Goal: Task Accomplishment & Management: Use online tool/utility

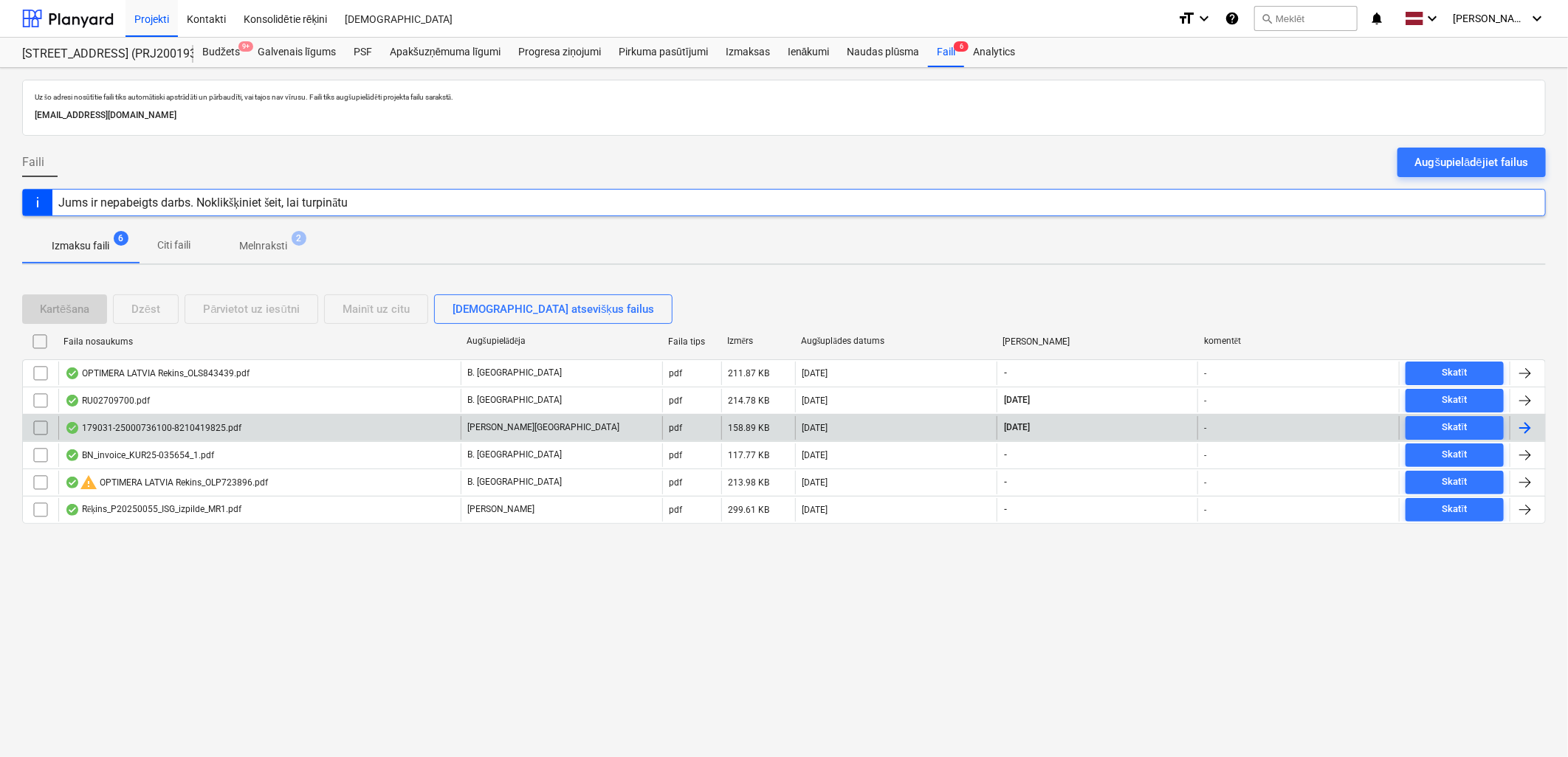
click at [148, 436] on div "179031-25000736100-8210419825.pdf" at bounding box center [259, 428] width 402 height 24
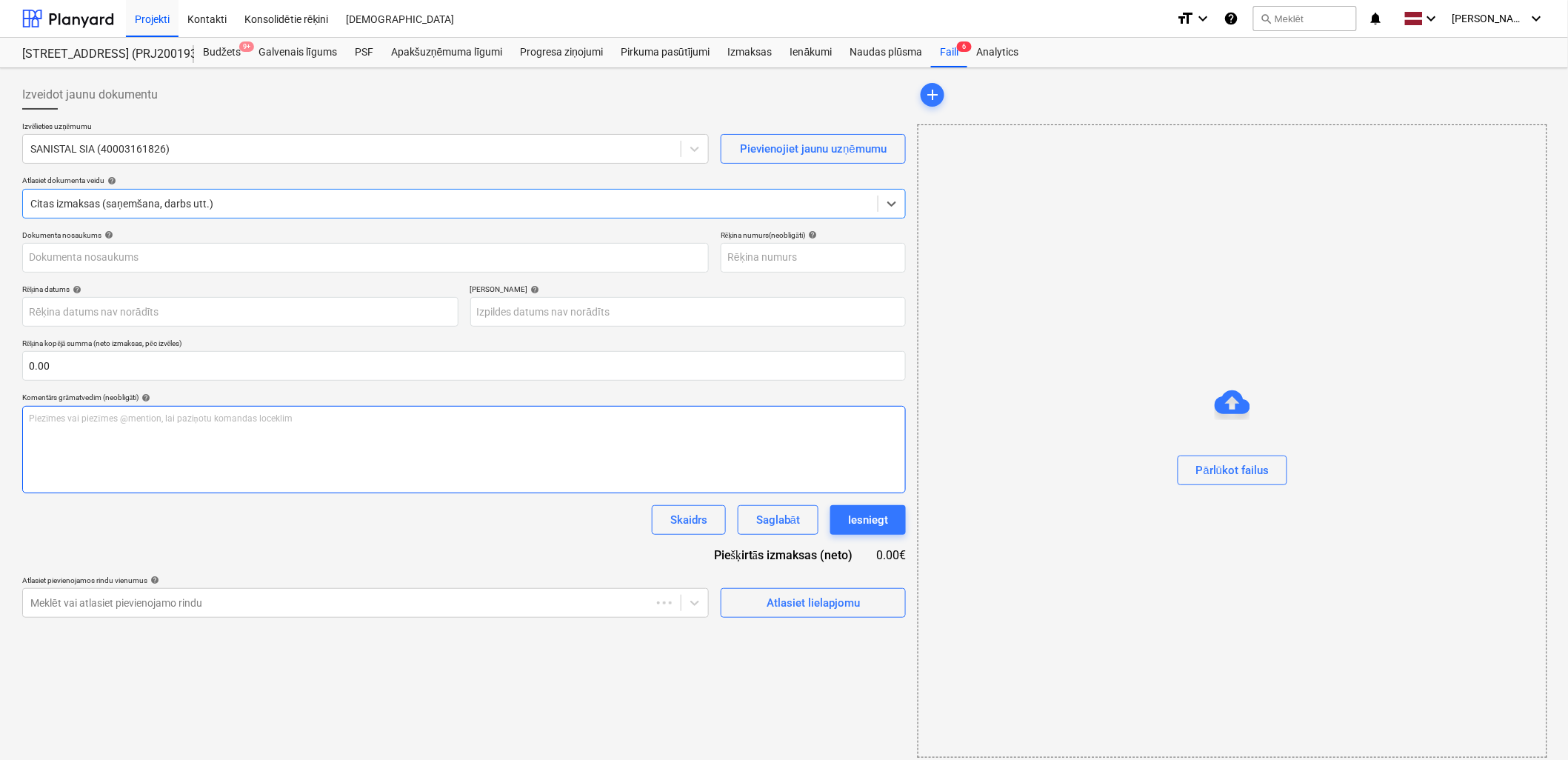
type input "25000736100"
type input "[DATE]"
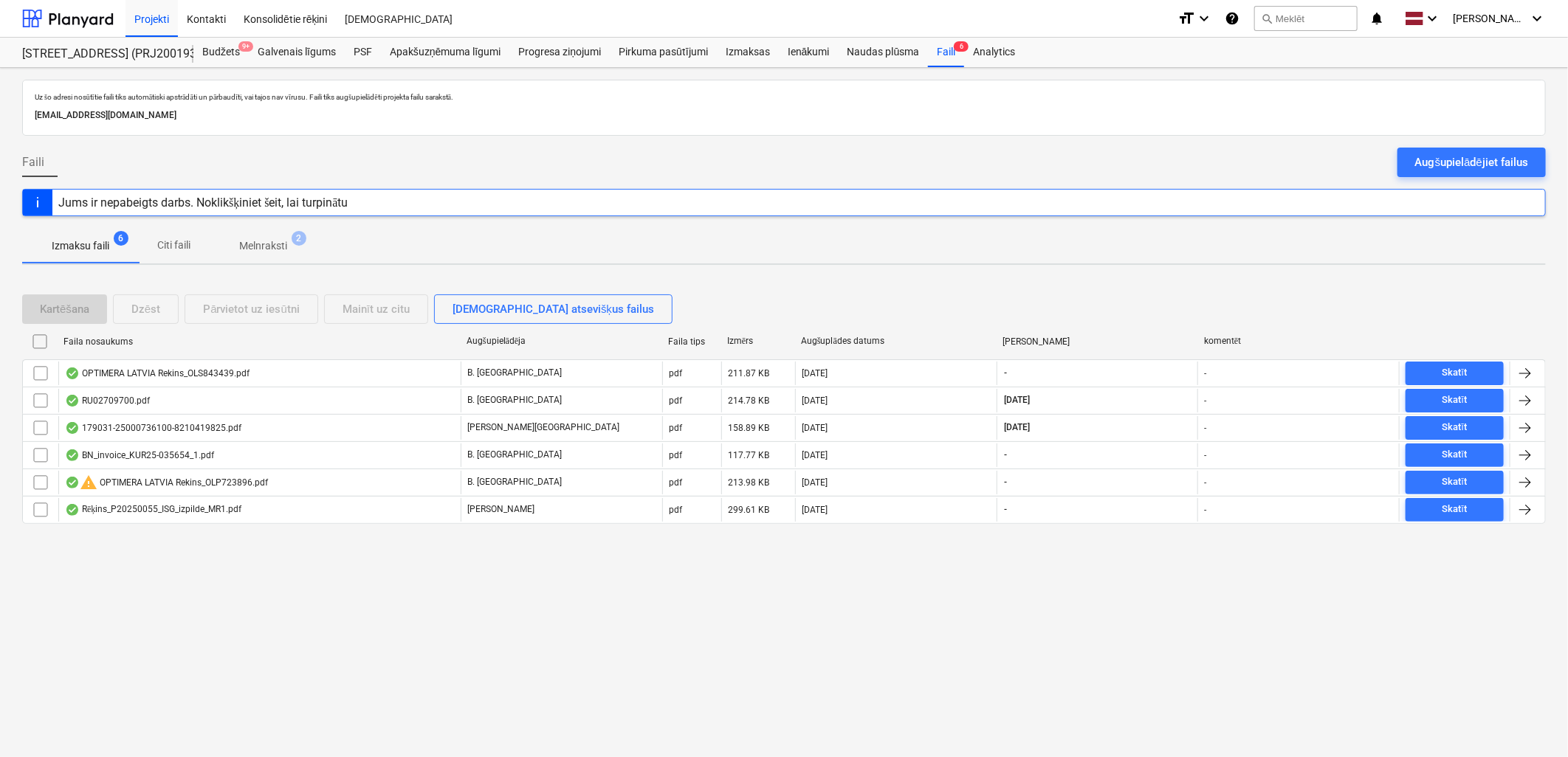
click at [165, 507] on div "Rēķins_P20250055_ISG_izpilde_MR1.pdf" at bounding box center [153, 509] width 176 height 11
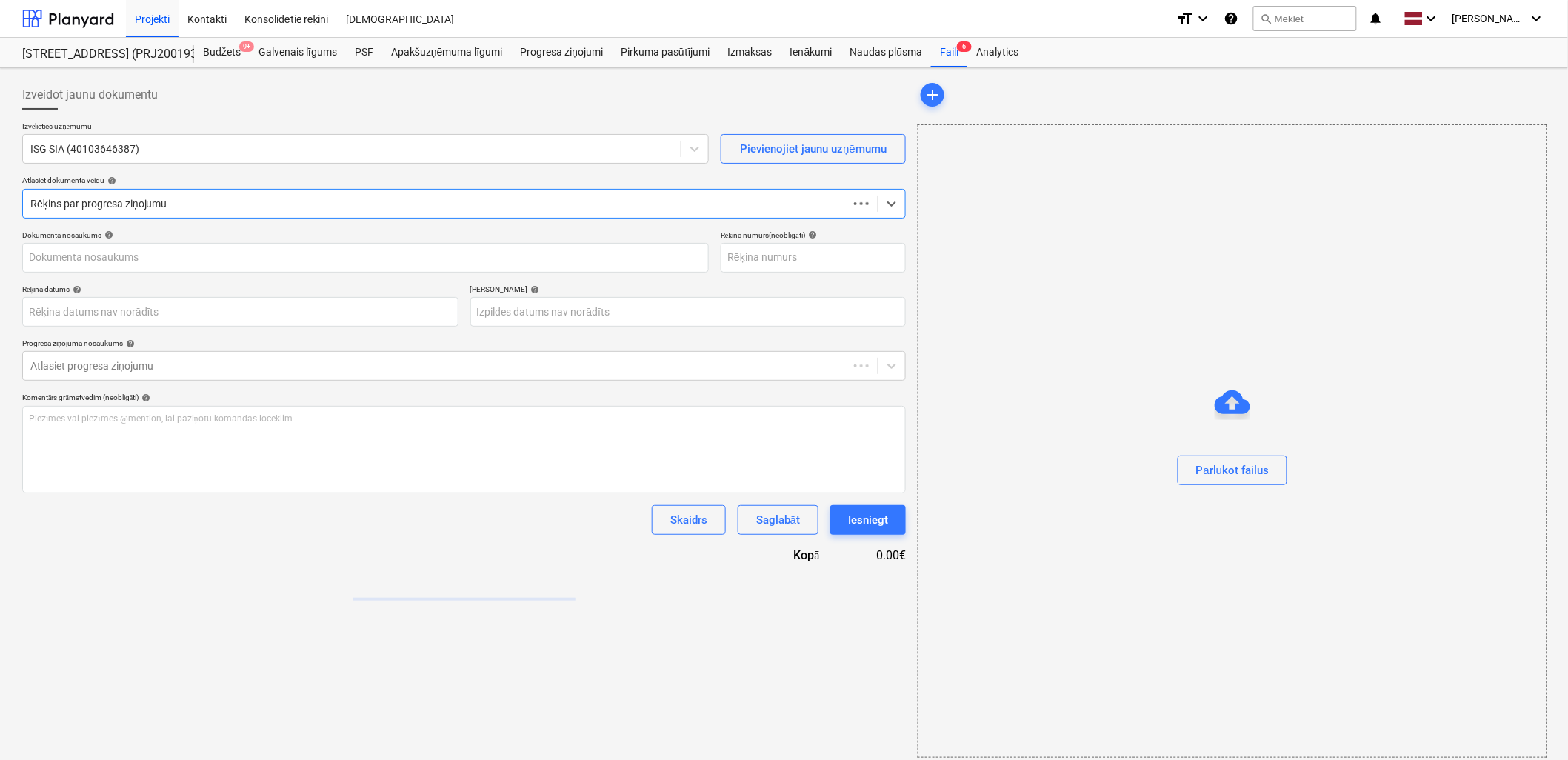
type input "P20250055"
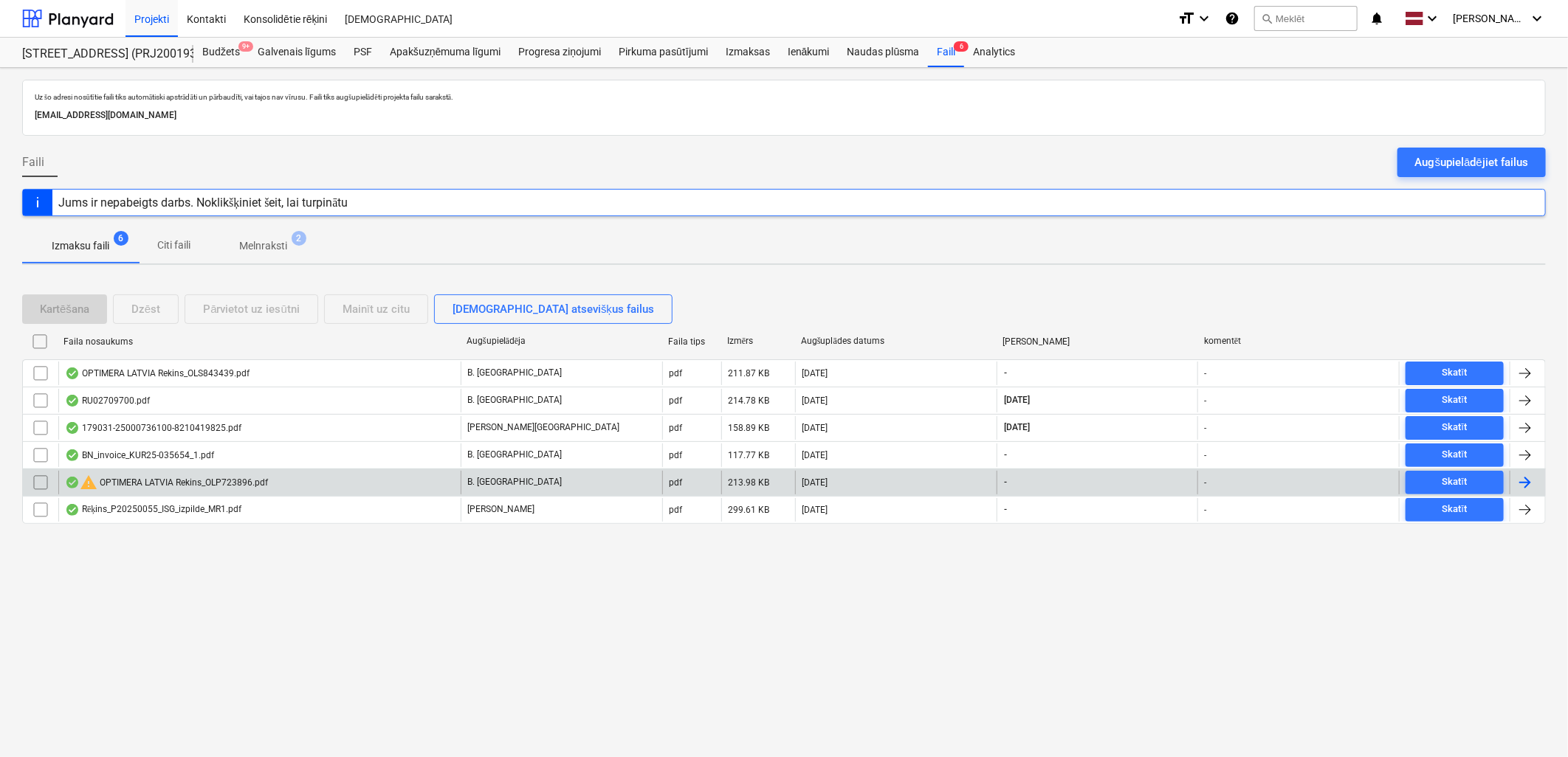
click at [160, 481] on div "warning OPTIMERA LATVIA Rekins_OLP723896.pdf" at bounding box center [167, 483] width 203 height 18
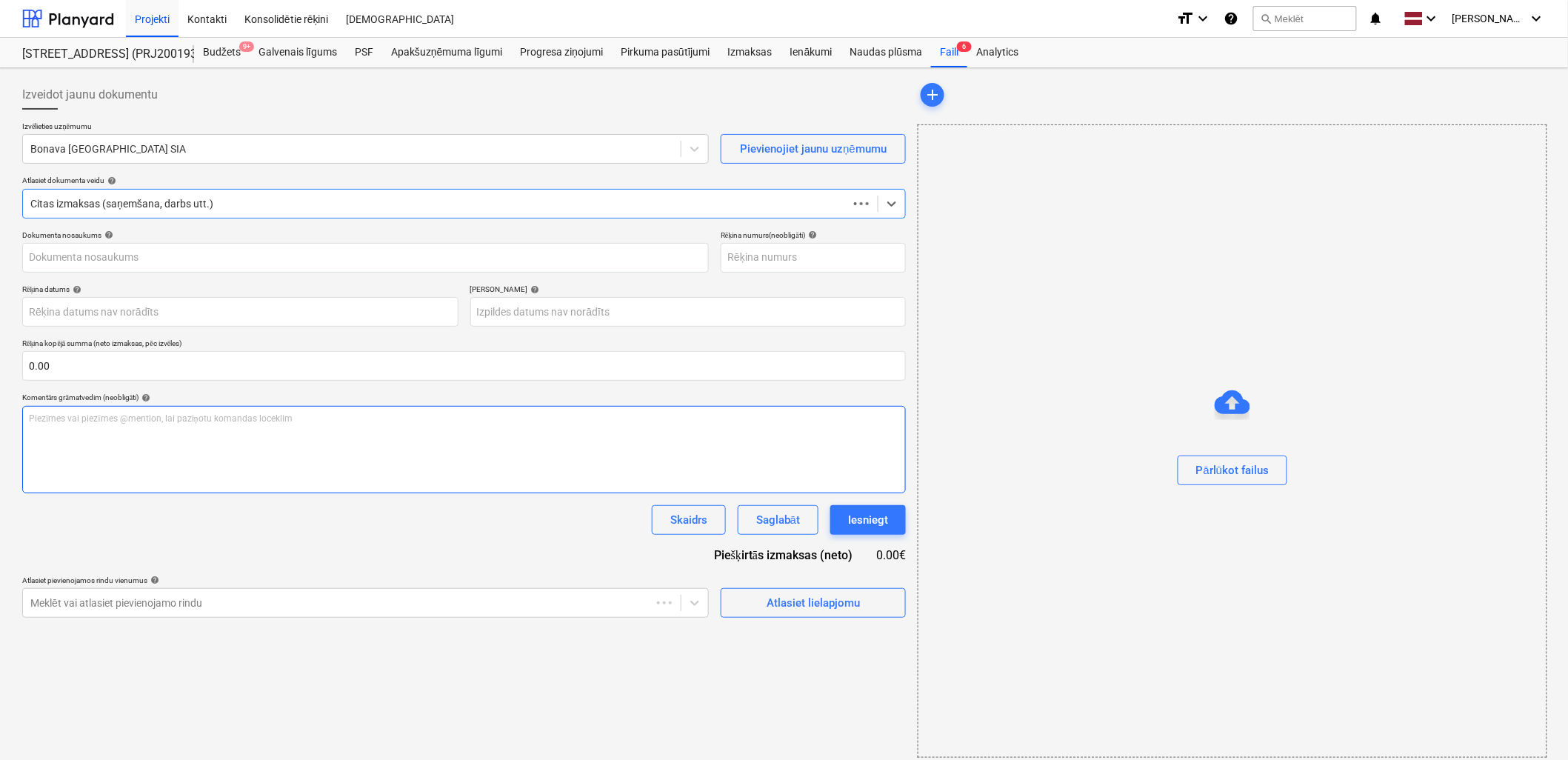
type input "OLP723896"
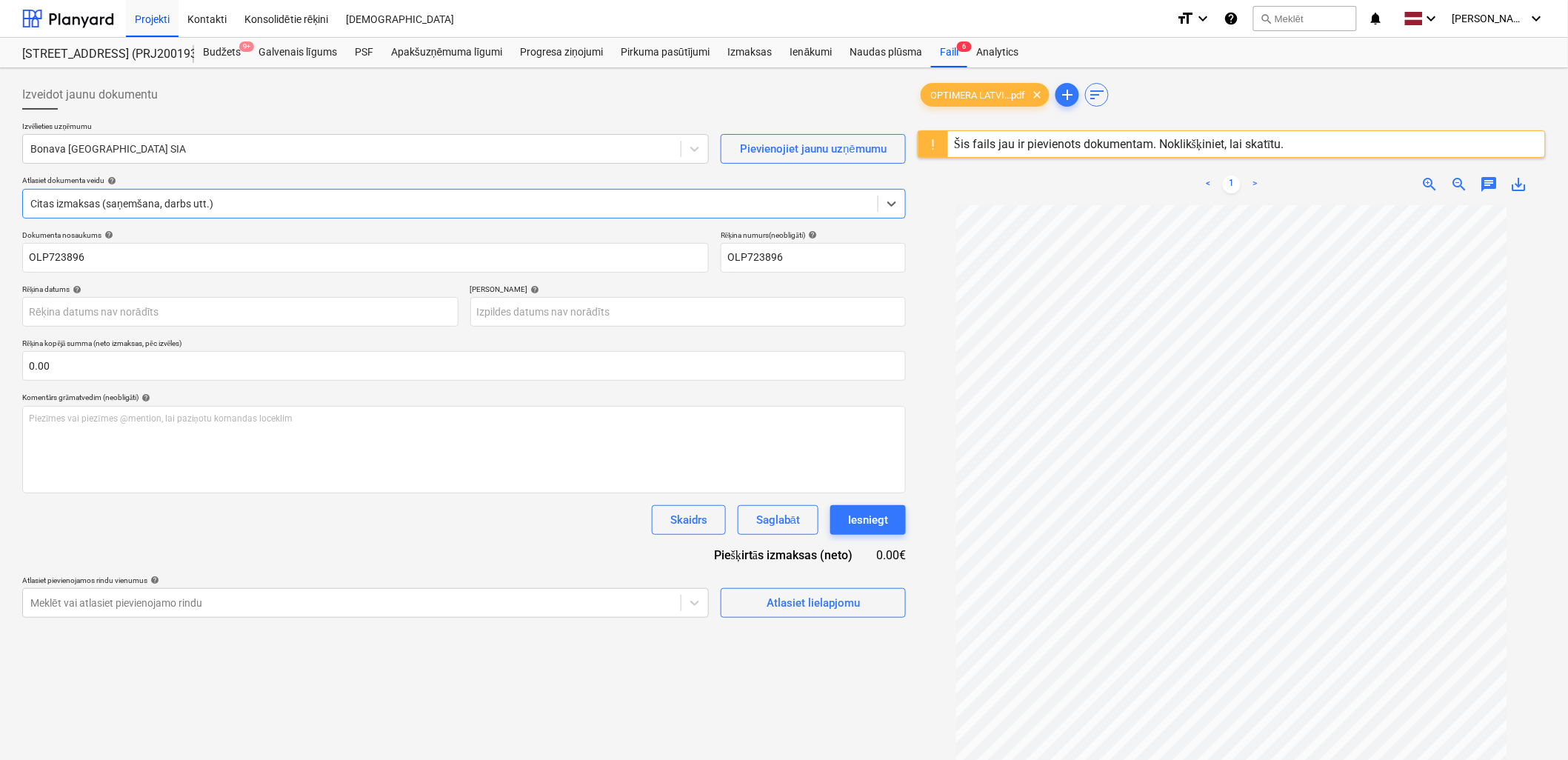
scroll to position [63, 0]
click at [1112, 154] on div "Šis fails jau ir pievienots dokumentam. Noklikšķiniet, lai skatītu." at bounding box center [1119, 143] width 342 height 26
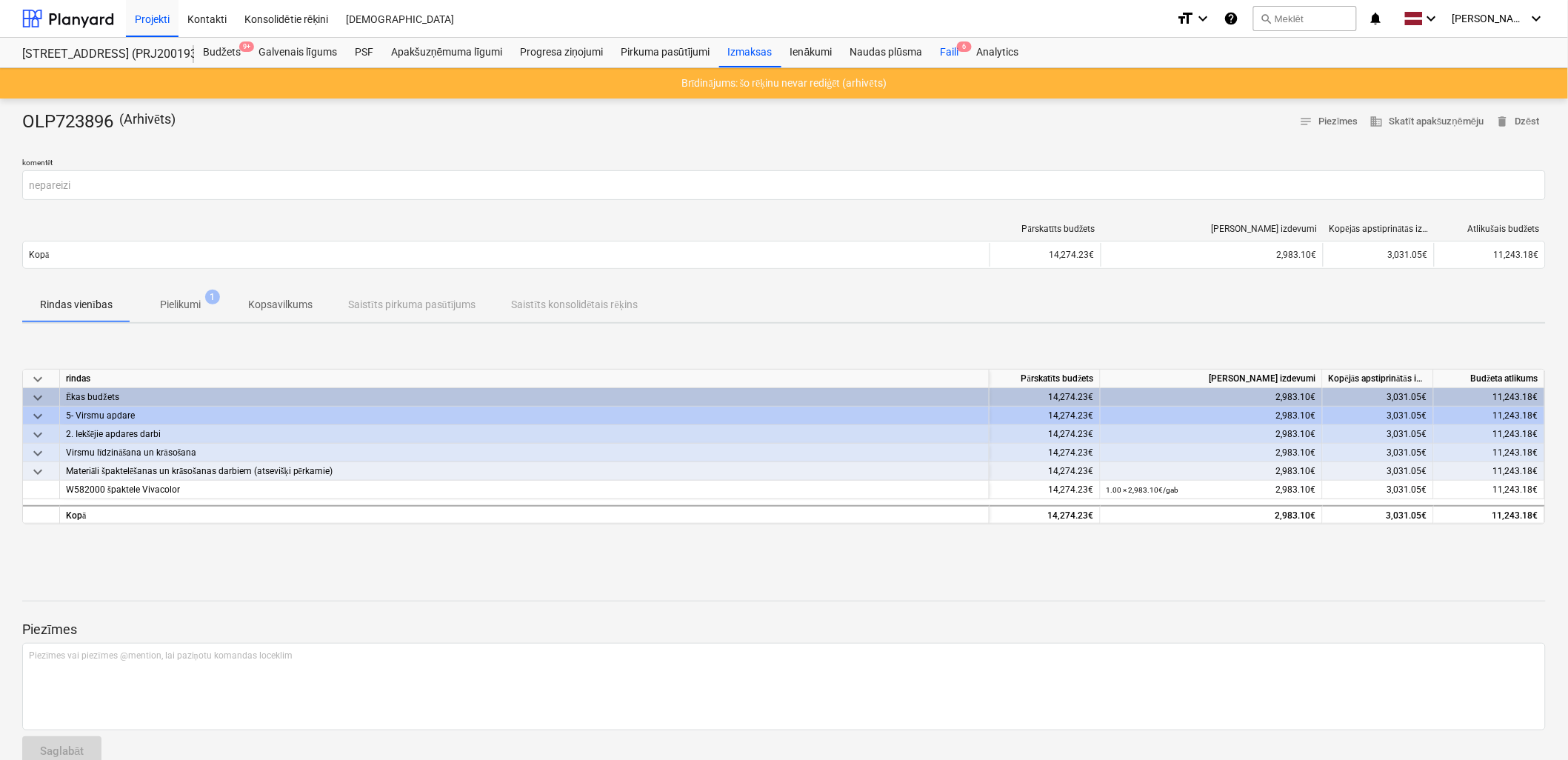
click at [963, 49] on span "6" at bounding box center [964, 47] width 15 height 11
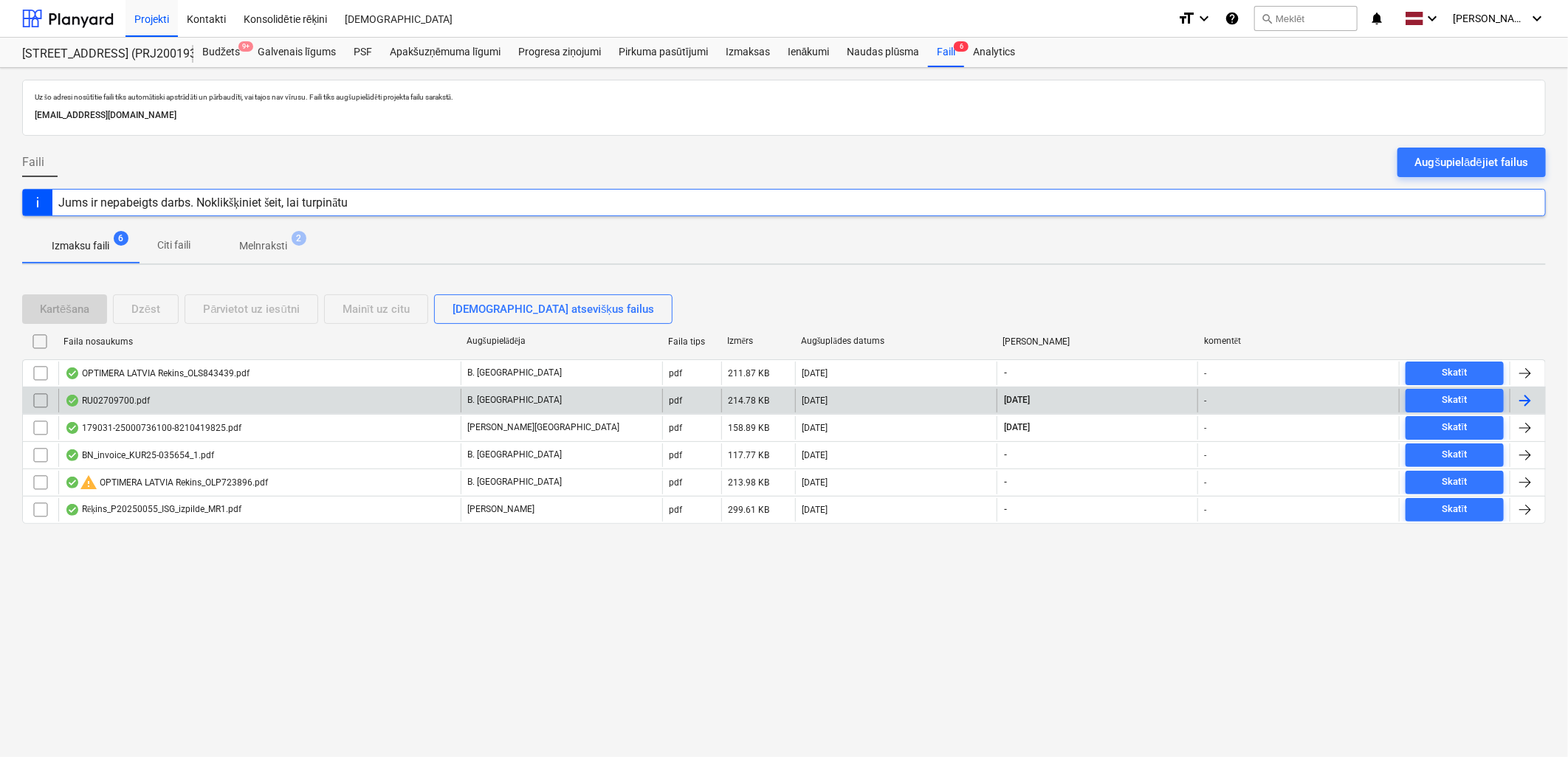
click at [112, 408] on div "RU02709700.pdf" at bounding box center [259, 400] width 402 height 24
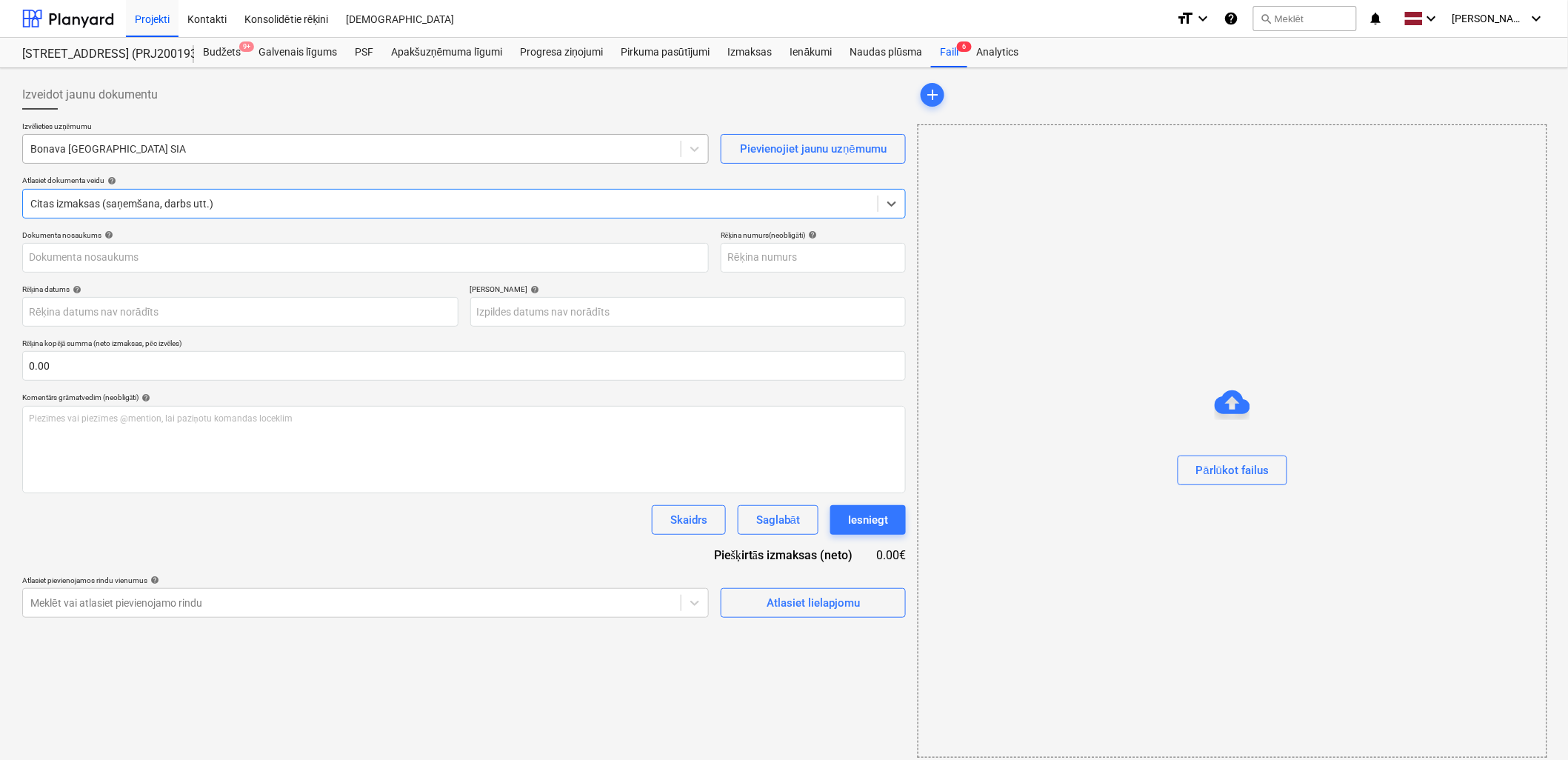
type input "RU02709700.pdf"
type input "[DATE]"
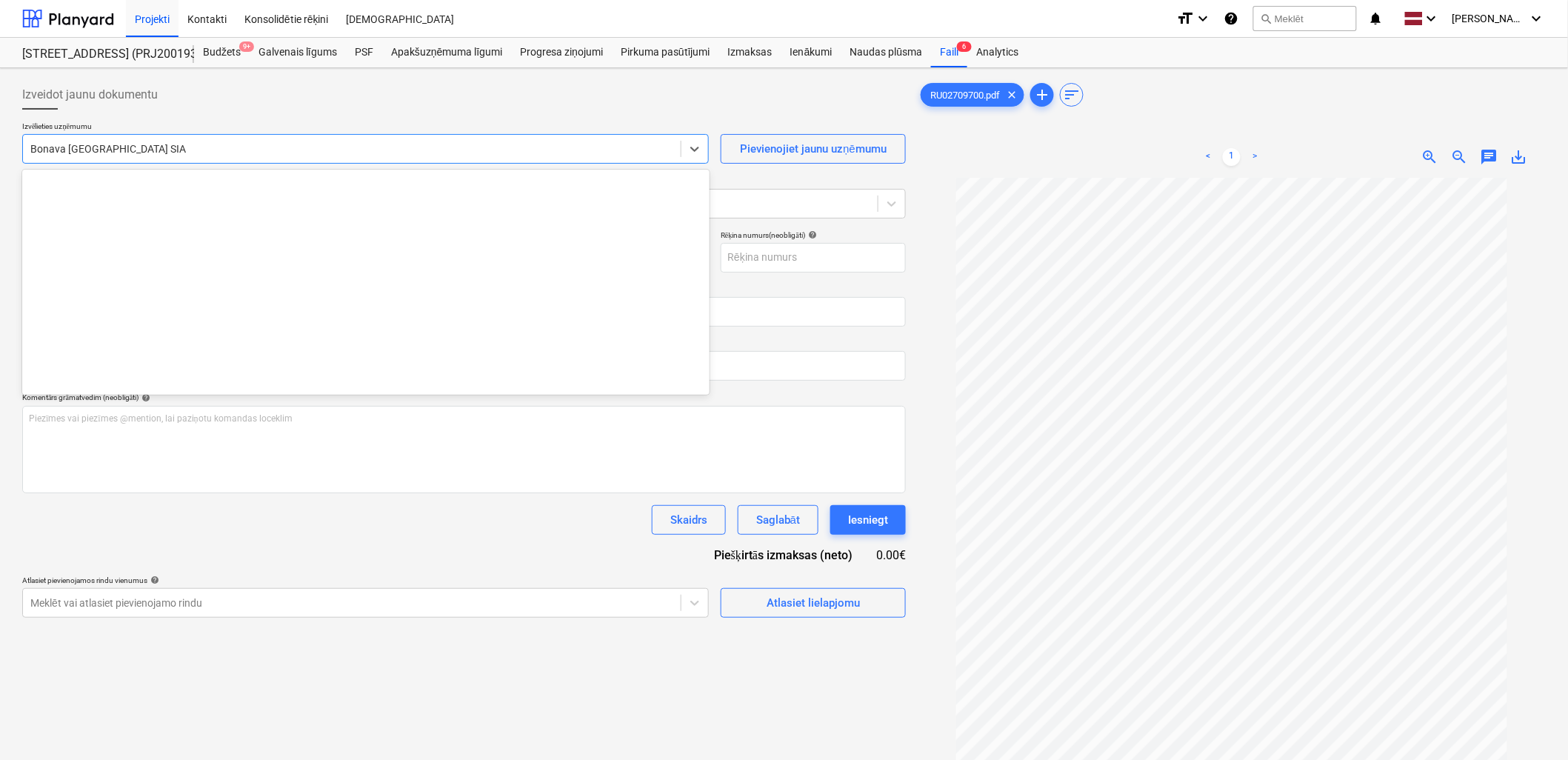
click at [243, 156] on div at bounding box center [352, 149] width 643 height 15
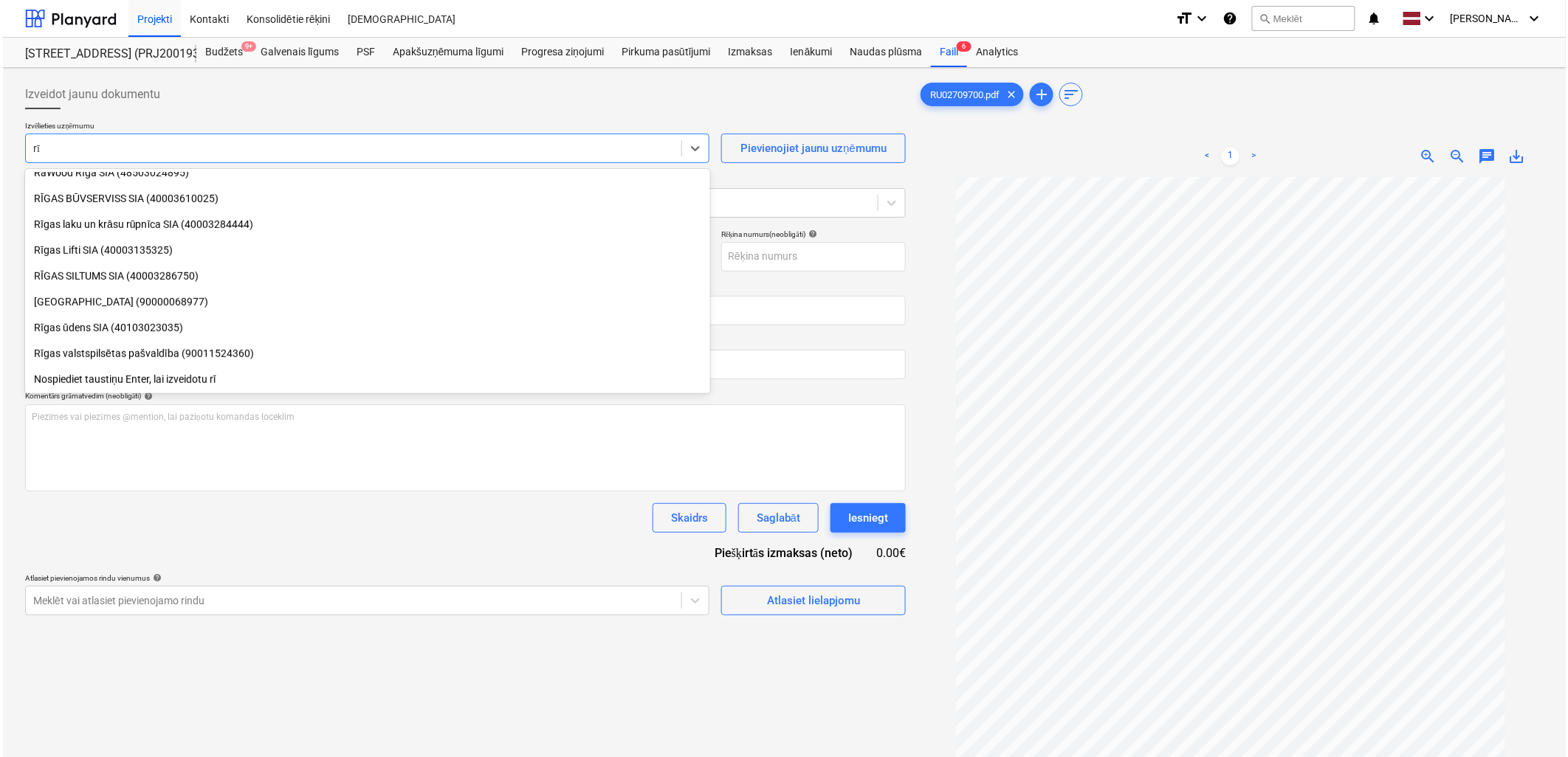
scroll to position [321, 0]
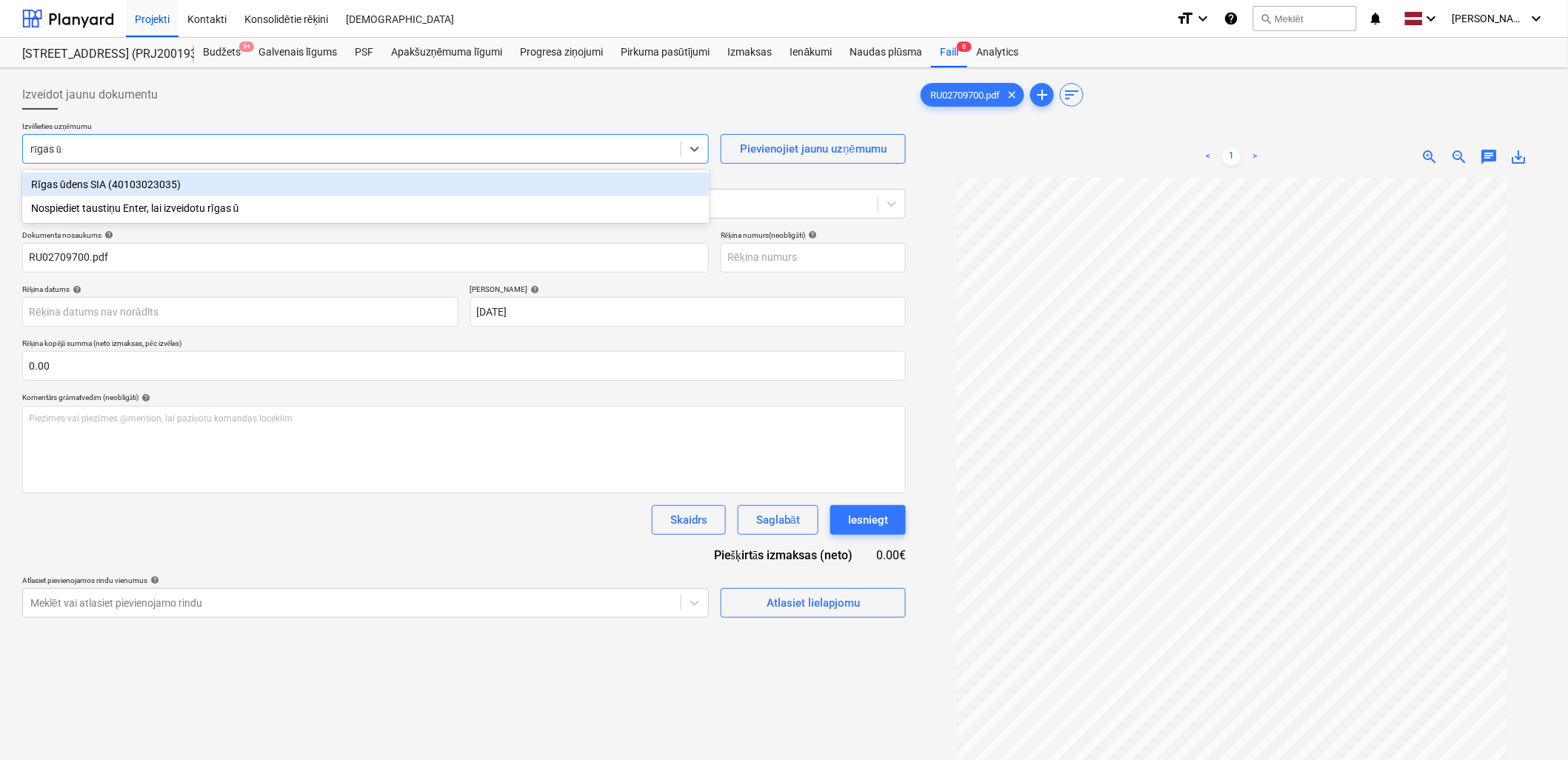
type input "rīgas ūd"
click at [84, 179] on div "Rīgas ūdens SIA (40103023035)" at bounding box center [366, 184] width 688 height 24
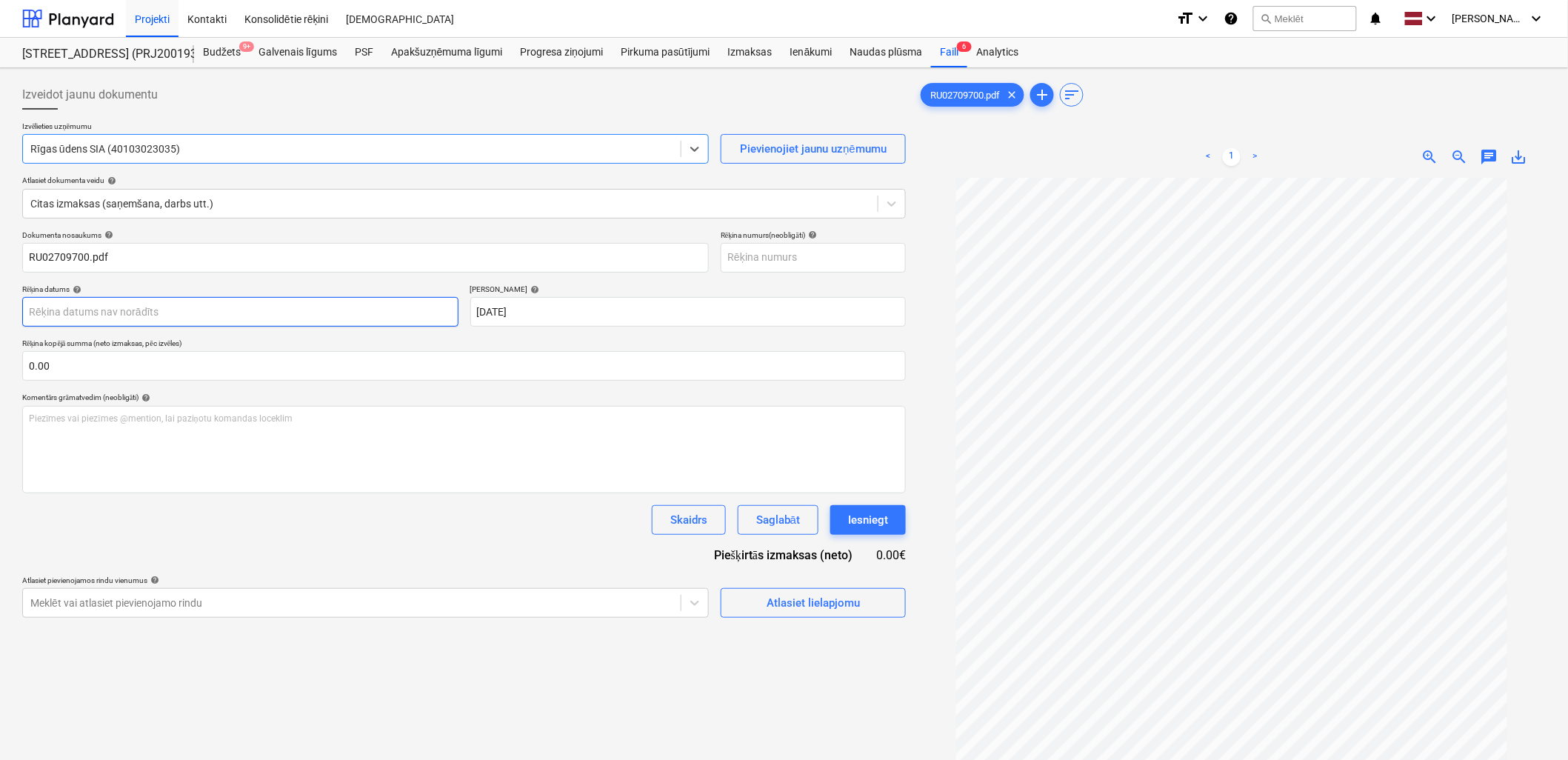
click at [232, 312] on body "Projekti Kontakti Konsolidētie rēķini Iesūtne format_size keyboard_arrow_down h…" at bounding box center [784, 380] width 1568 height 760
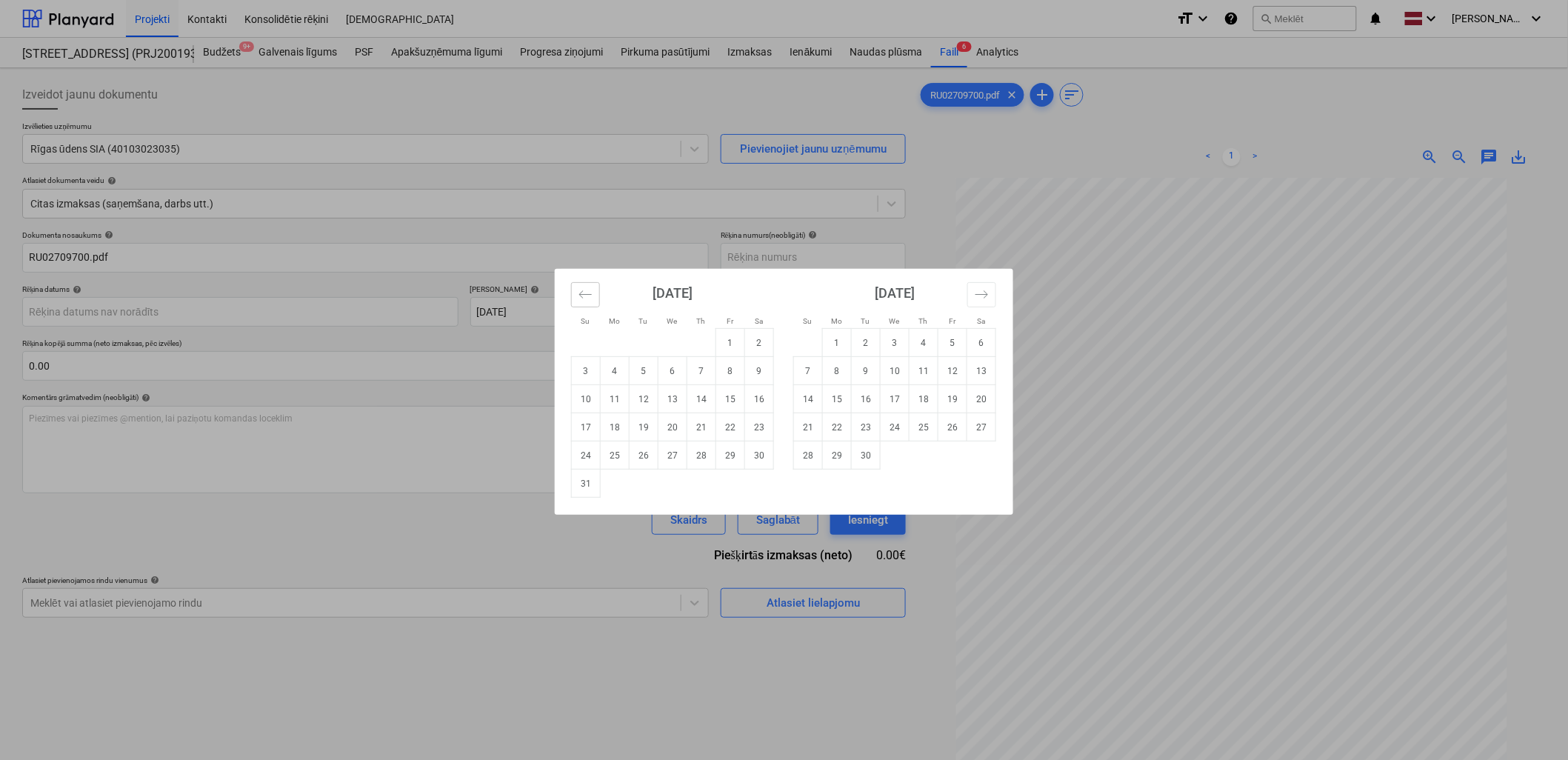
click at [573, 298] on button "Move backward to switch to the previous month." at bounding box center [585, 295] width 29 height 26
click at [714, 463] on td "31" at bounding box center [702, 456] width 29 height 28
type input "[DATE]"
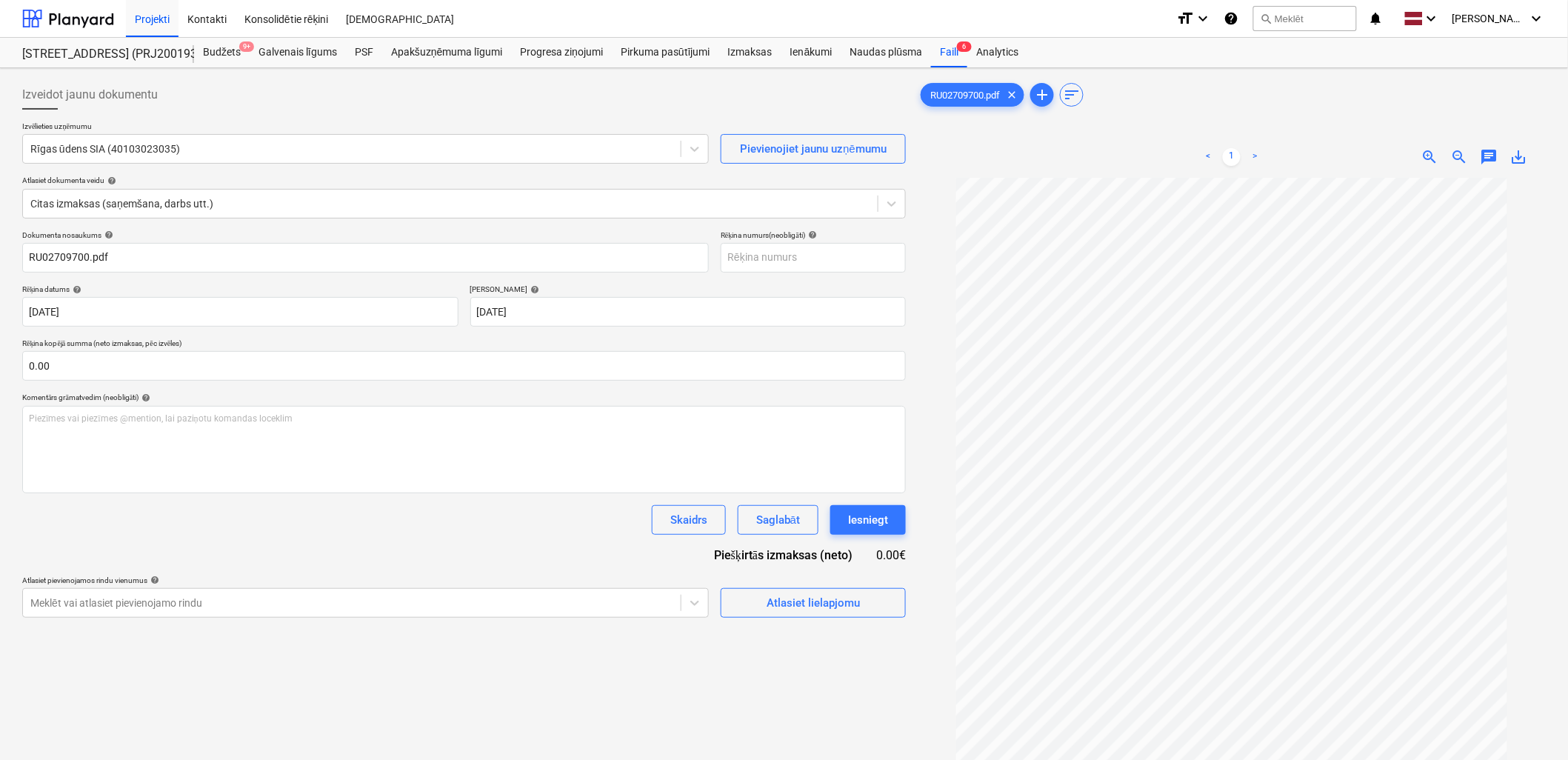
click at [426, 531] on div "Skaidrs Saglabāt Iesniegt" at bounding box center [463, 520] width 884 height 30
click at [893, 612] on button "Atlasiet lielapjomu" at bounding box center [813, 603] width 186 height 30
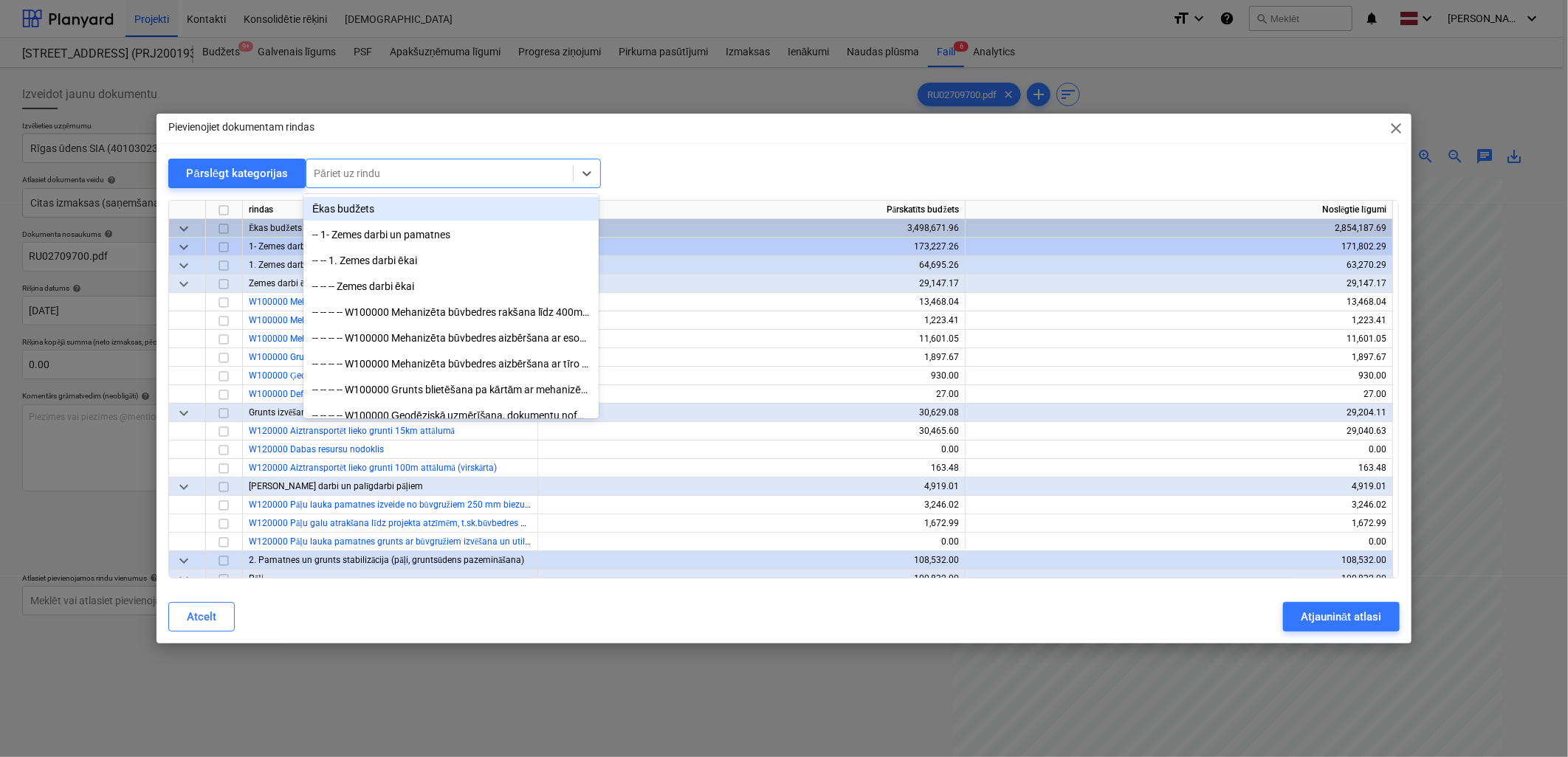
click at [373, 180] on div at bounding box center [439, 173] width 252 height 15
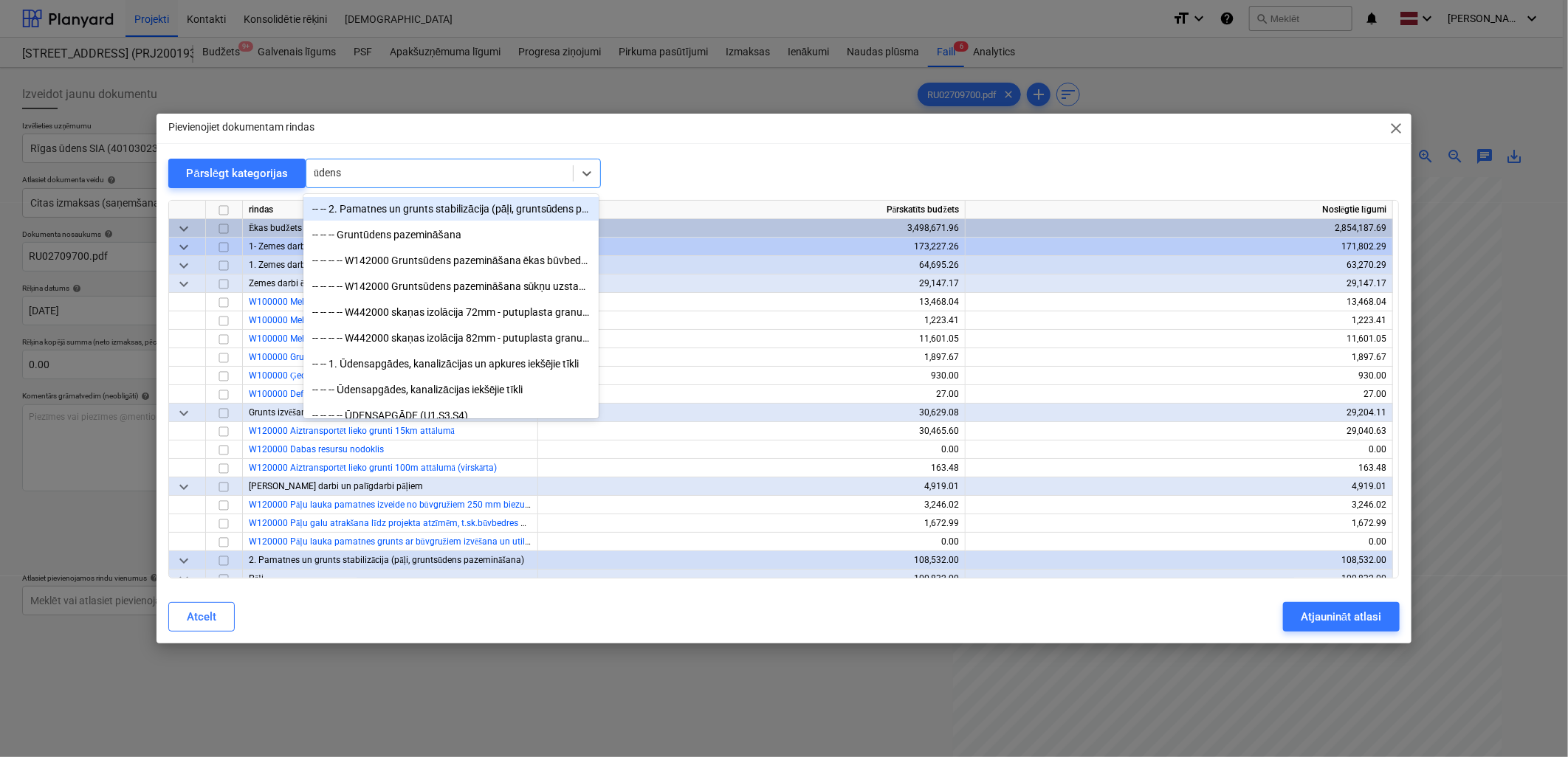
type input "ūdens r"
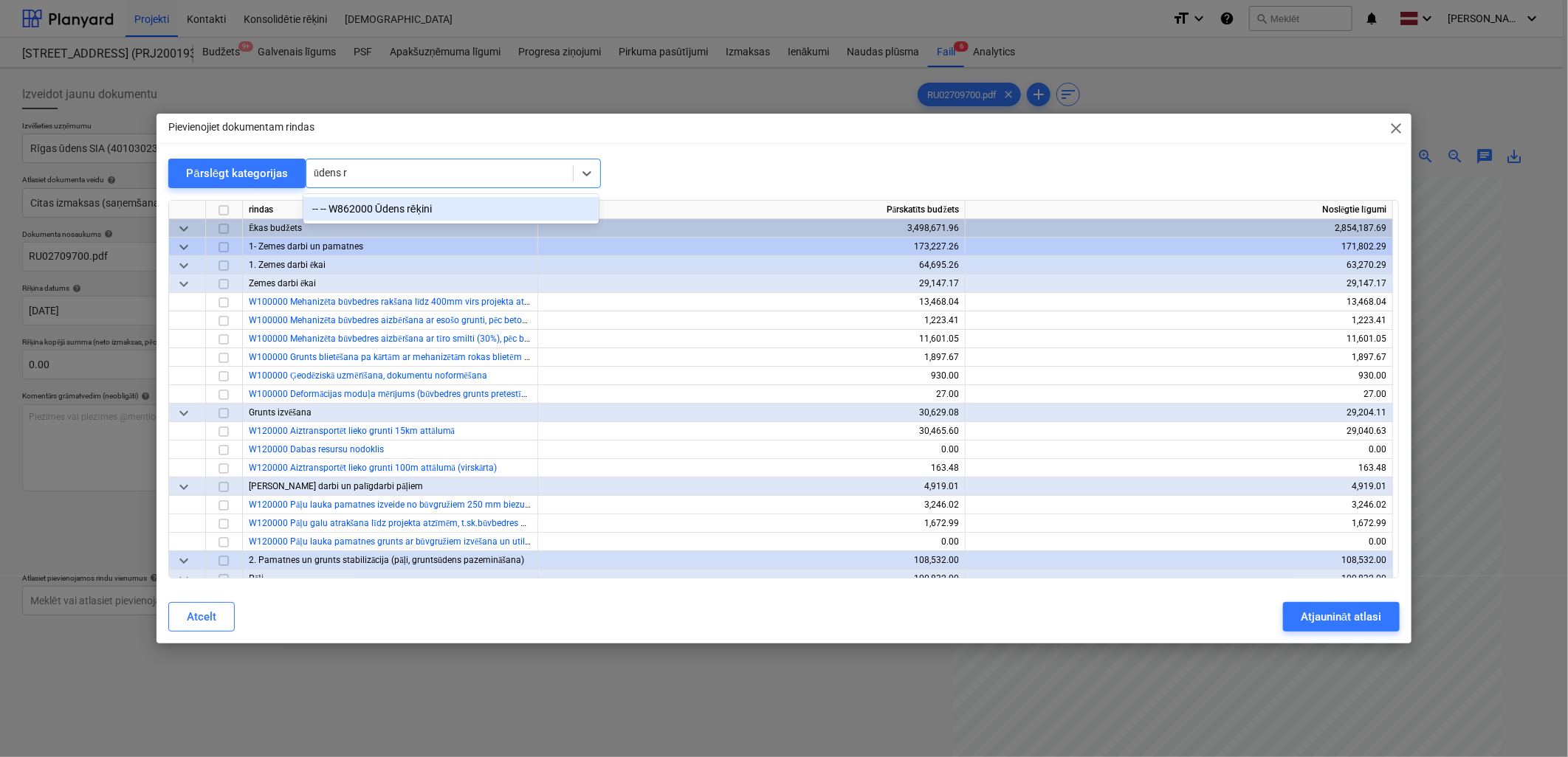
click at [543, 212] on div "-- -- W862000 Ūdens rēķini" at bounding box center [451, 209] width 295 height 24
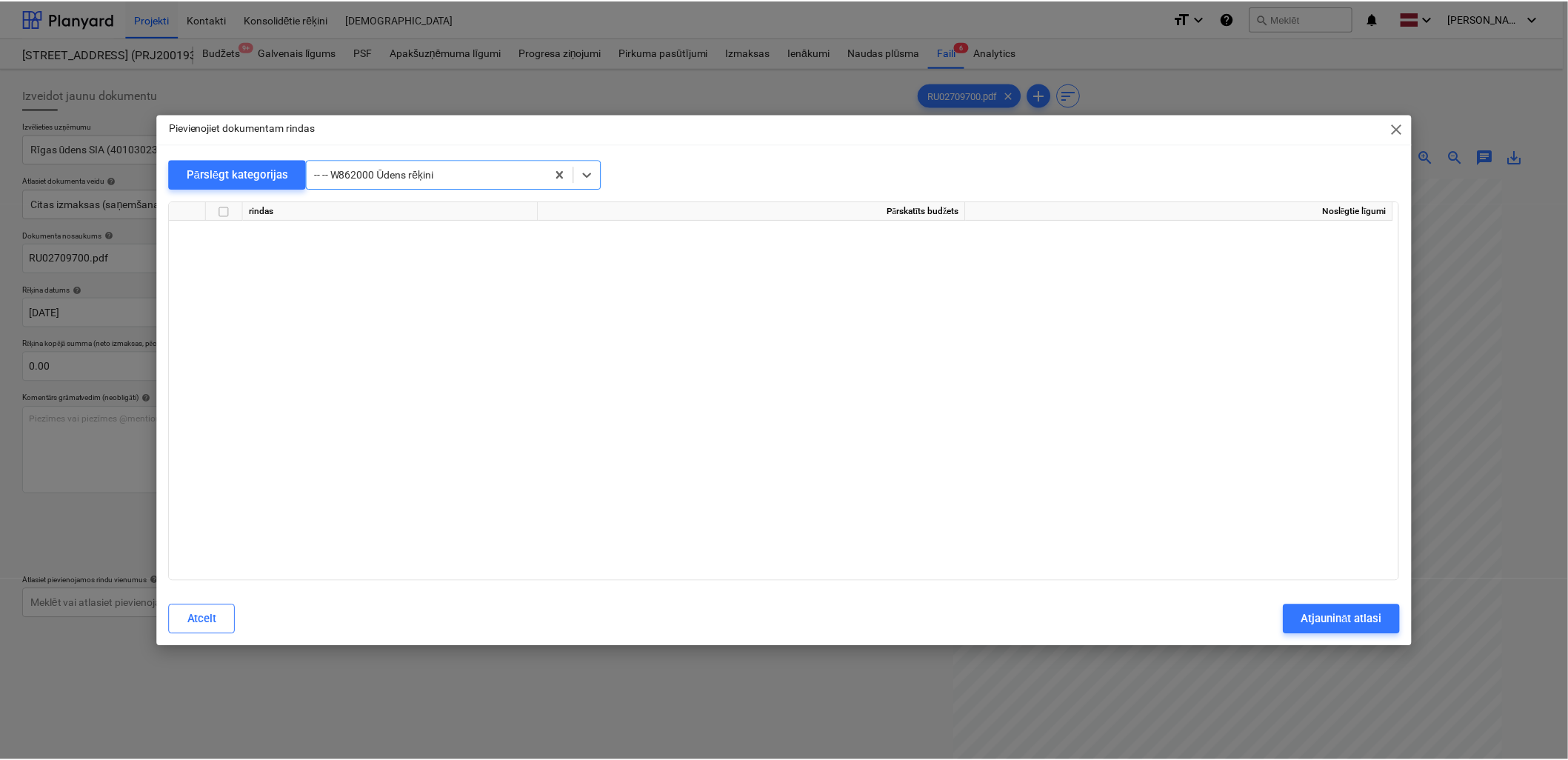
scroll to position [13093, 0]
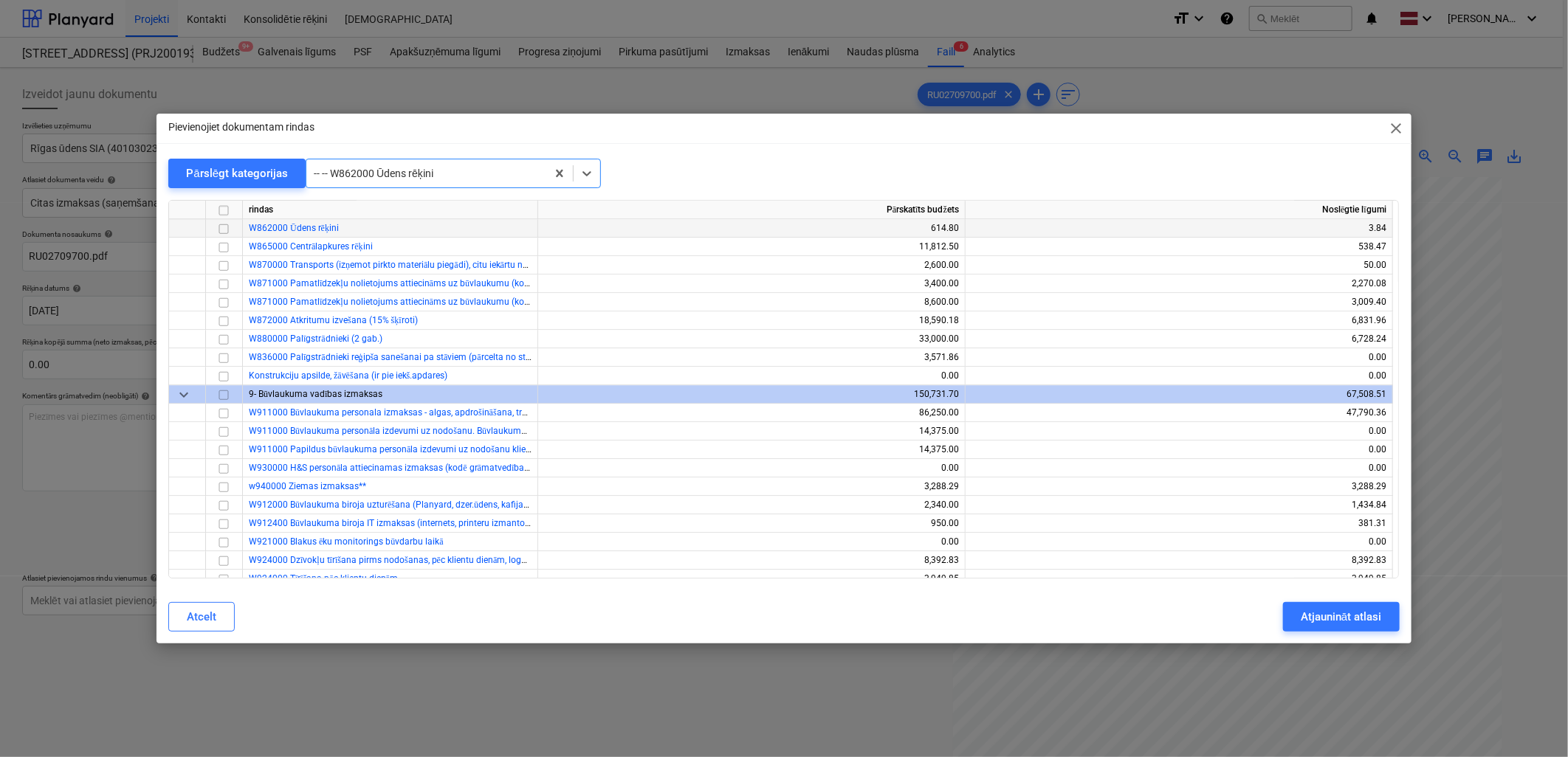
click at [227, 227] on input "checkbox" at bounding box center [223, 229] width 18 height 18
click at [1309, 619] on div "Atjaunināt atlasi" at bounding box center [1341, 617] width 81 height 19
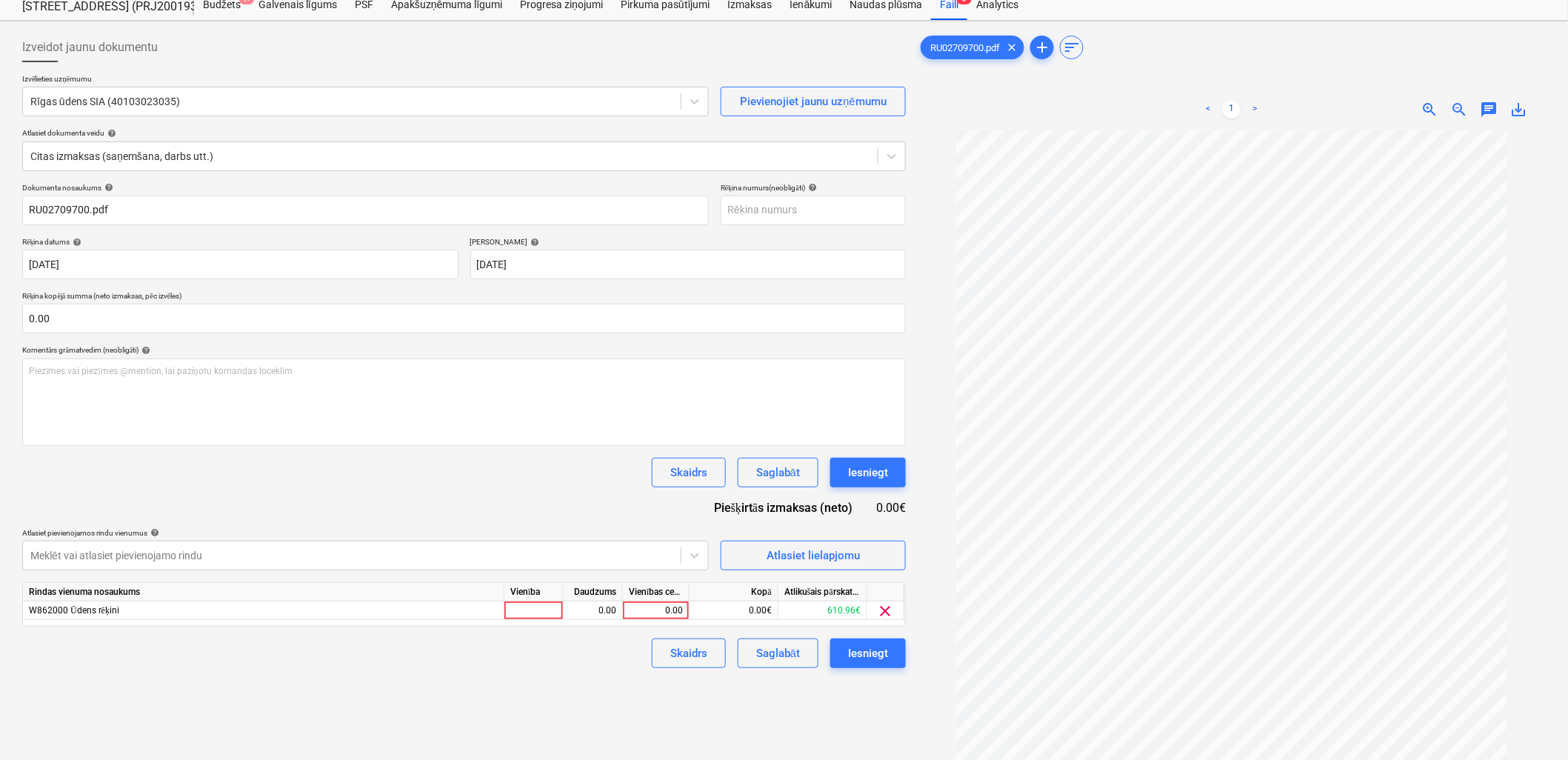
scroll to position [148, 0]
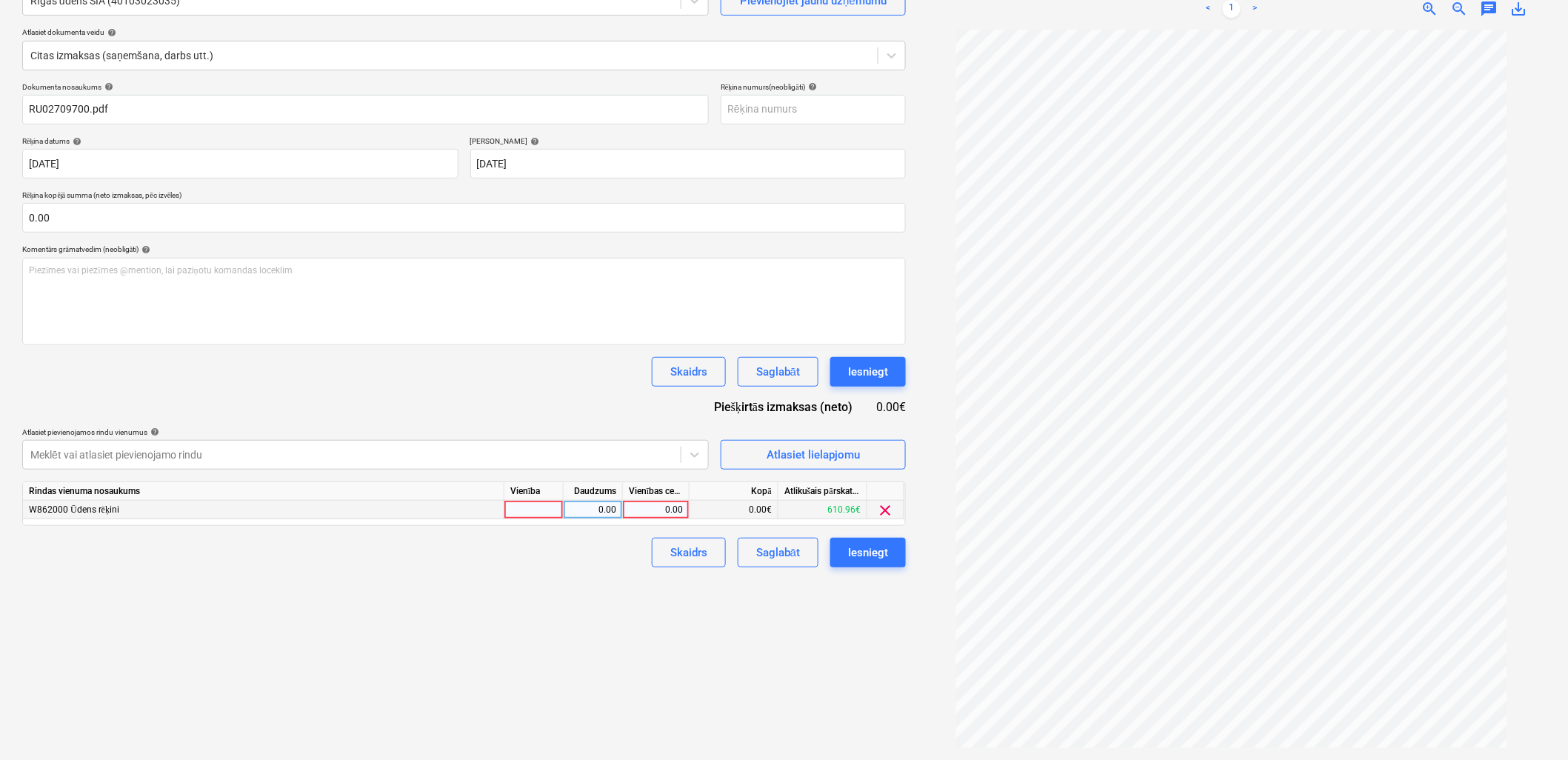
click at [665, 515] on div "0.00" at bounding box center [655, 509] width 54 height 18
type input "3.84"
click at [517, 610] on div "Izveidot jaunu dokumentu Izvēlieties uzņēmumu Rīgas ūdens SIA (40103023035) Pie…" at bounding box center [464, 340] width 895 height 829
click at [782, 556] on div "Saglabāt" at bounding box center [778, 552] width 44 height 19
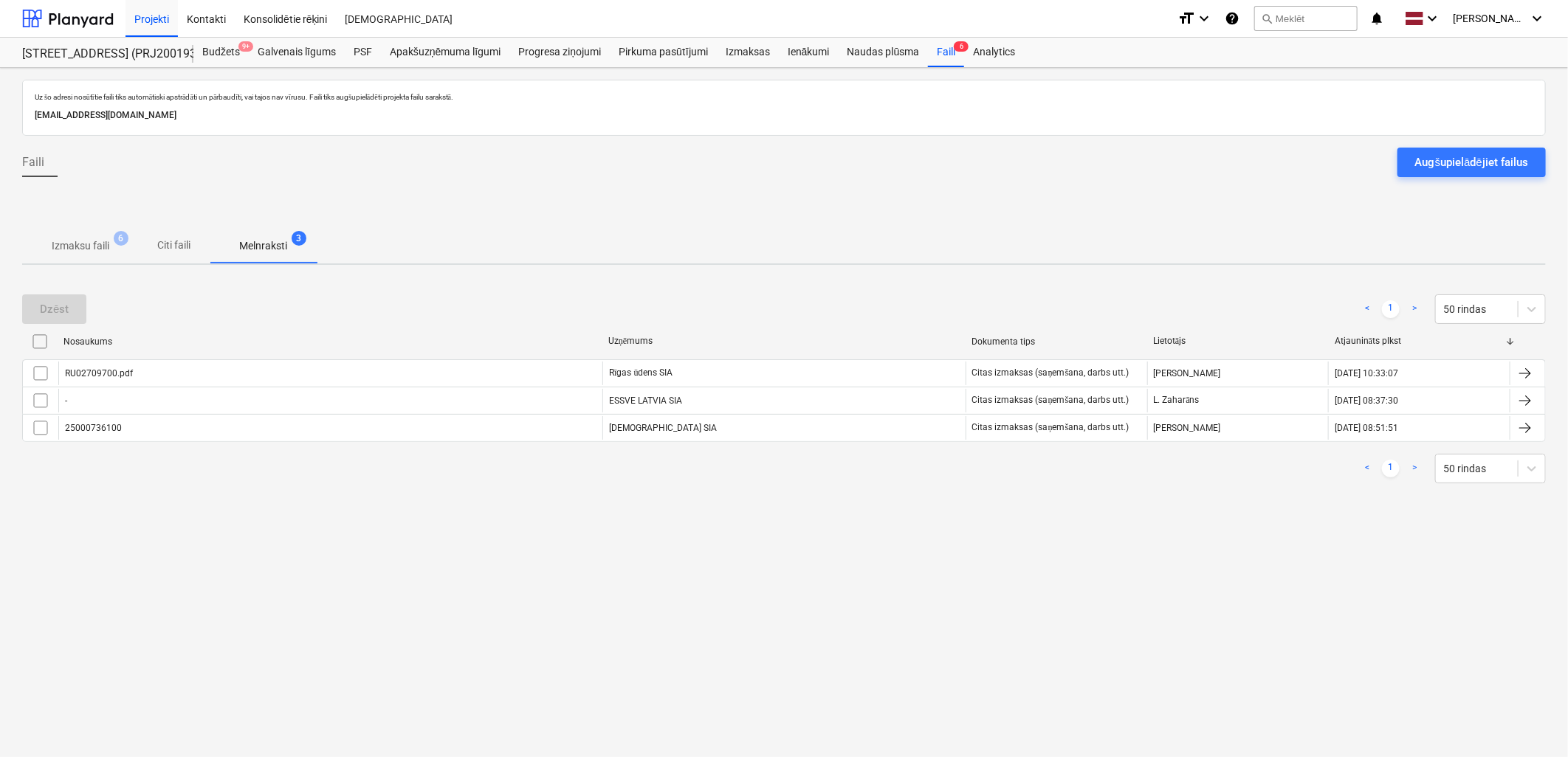
click at [105, 239] on p "Izmaksu faili" at bounding box center [81, 246] width 58 height 16
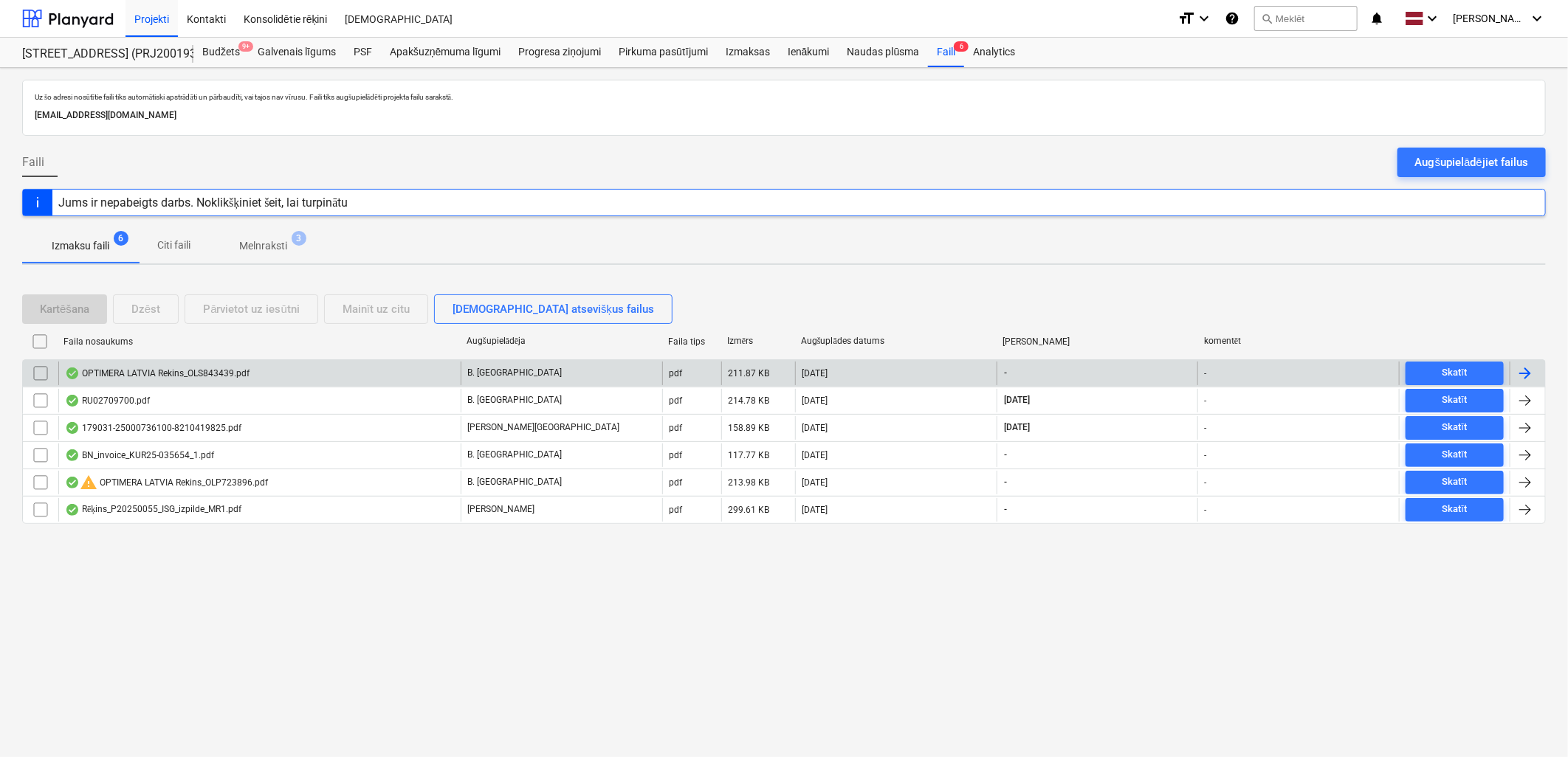
click at [156, 372] on div "OPTIMERA LATVIA Rekins_OLS843439.pdf" at bounding box center [157, 372] width 185 height 11
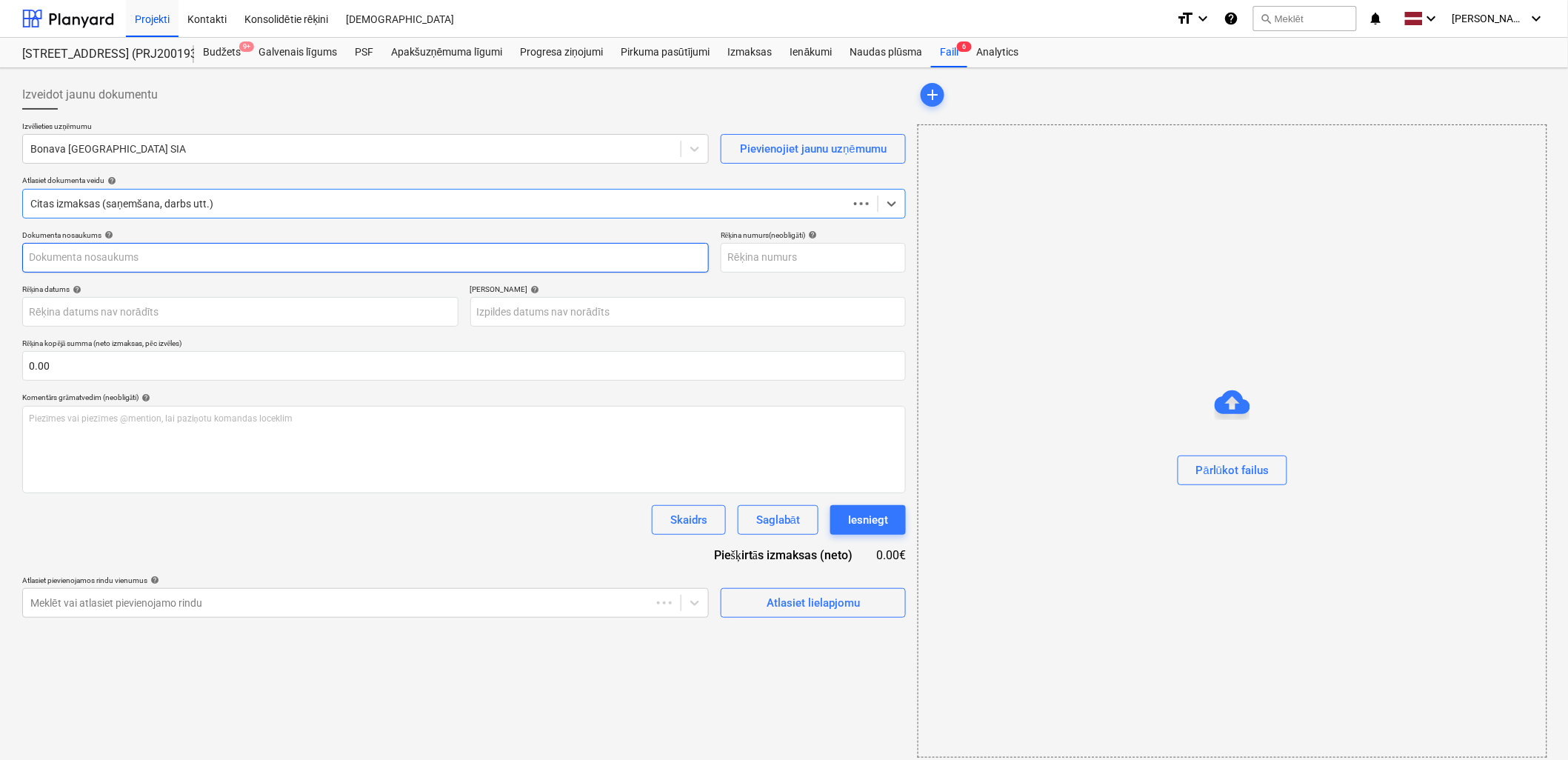
type input "OLS843439"
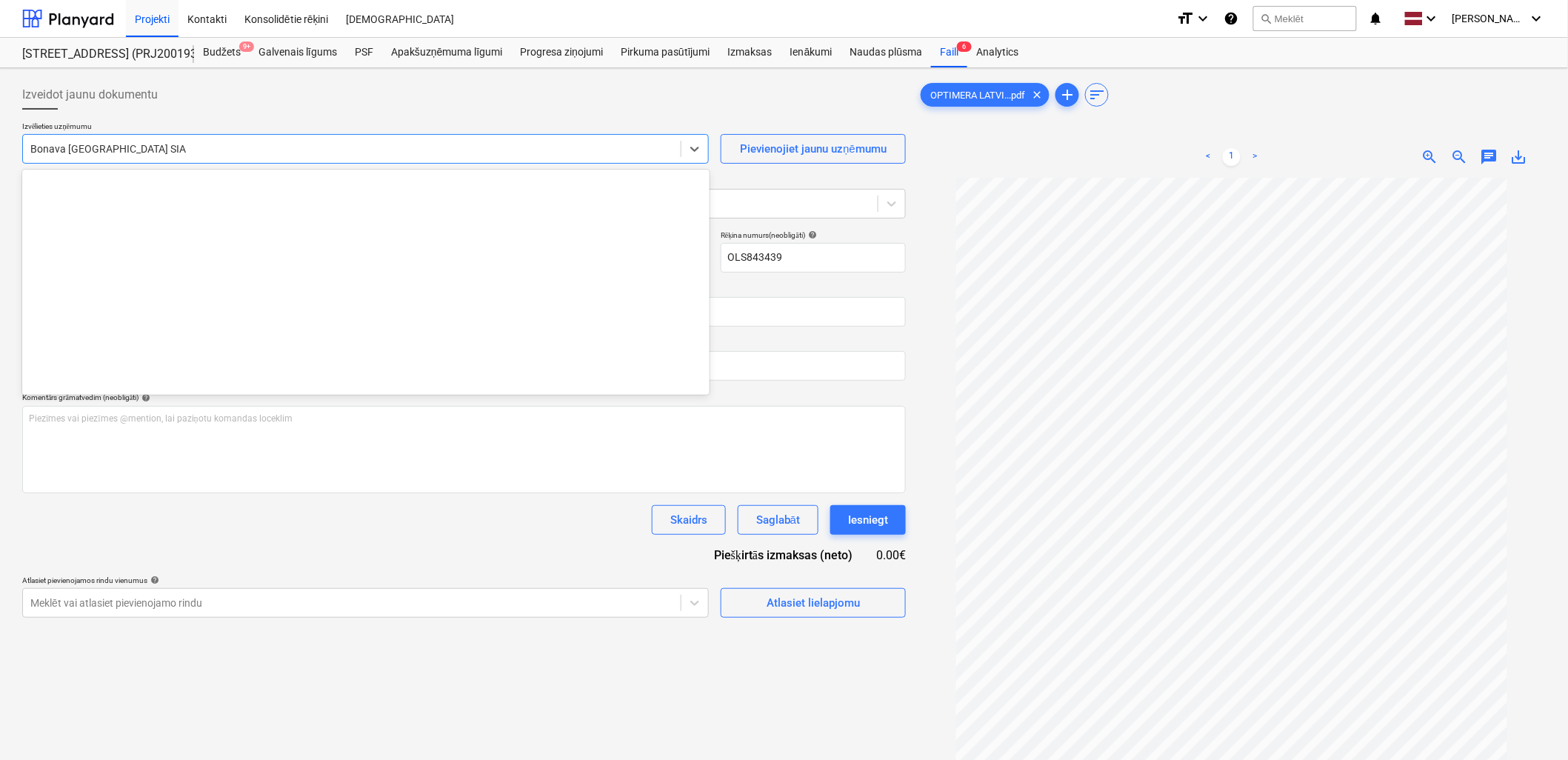
click at [308, 150] on div at bounding box center [352, 149] width 643 height 15
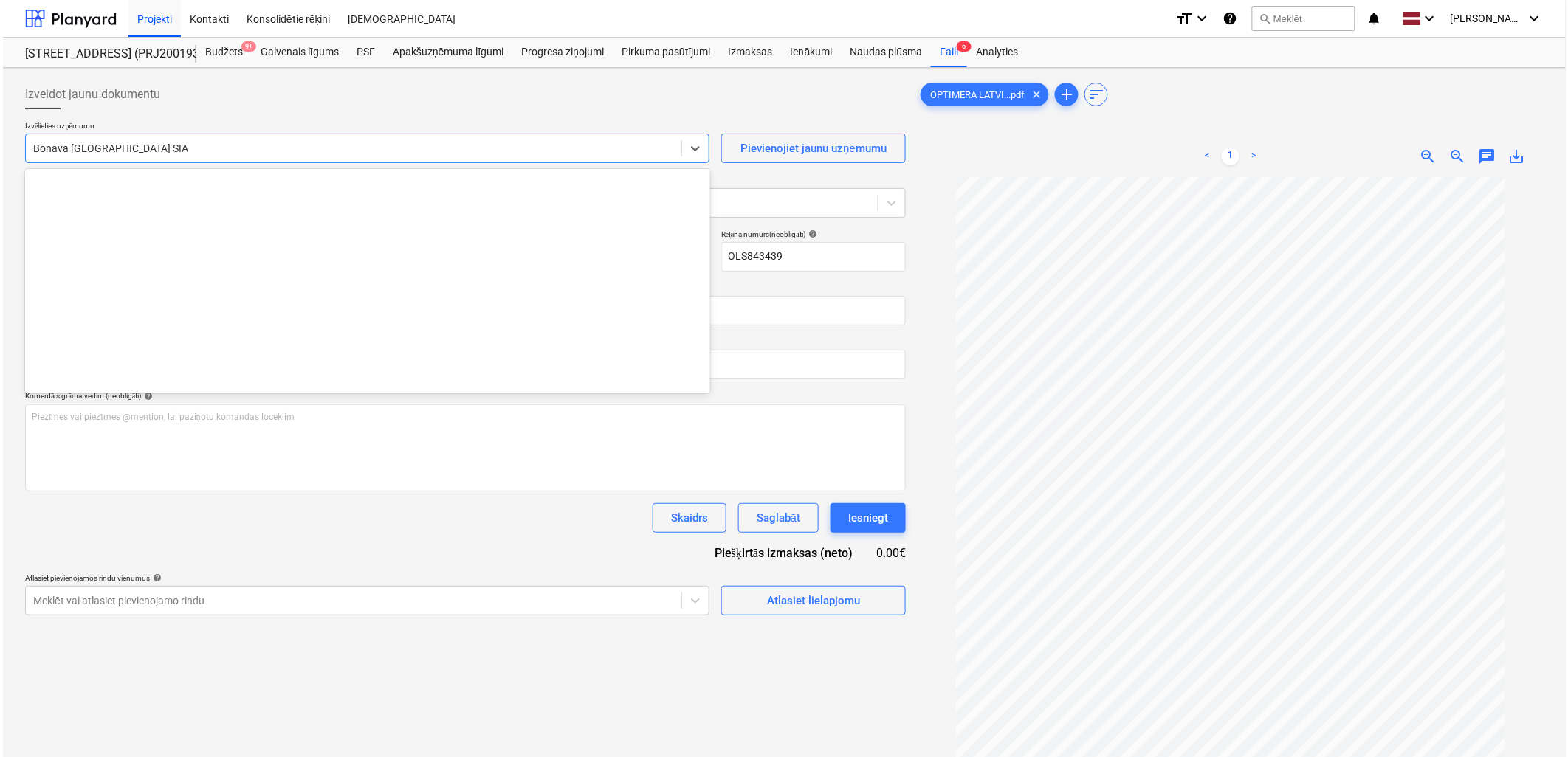
scroll to position [2712, 0]
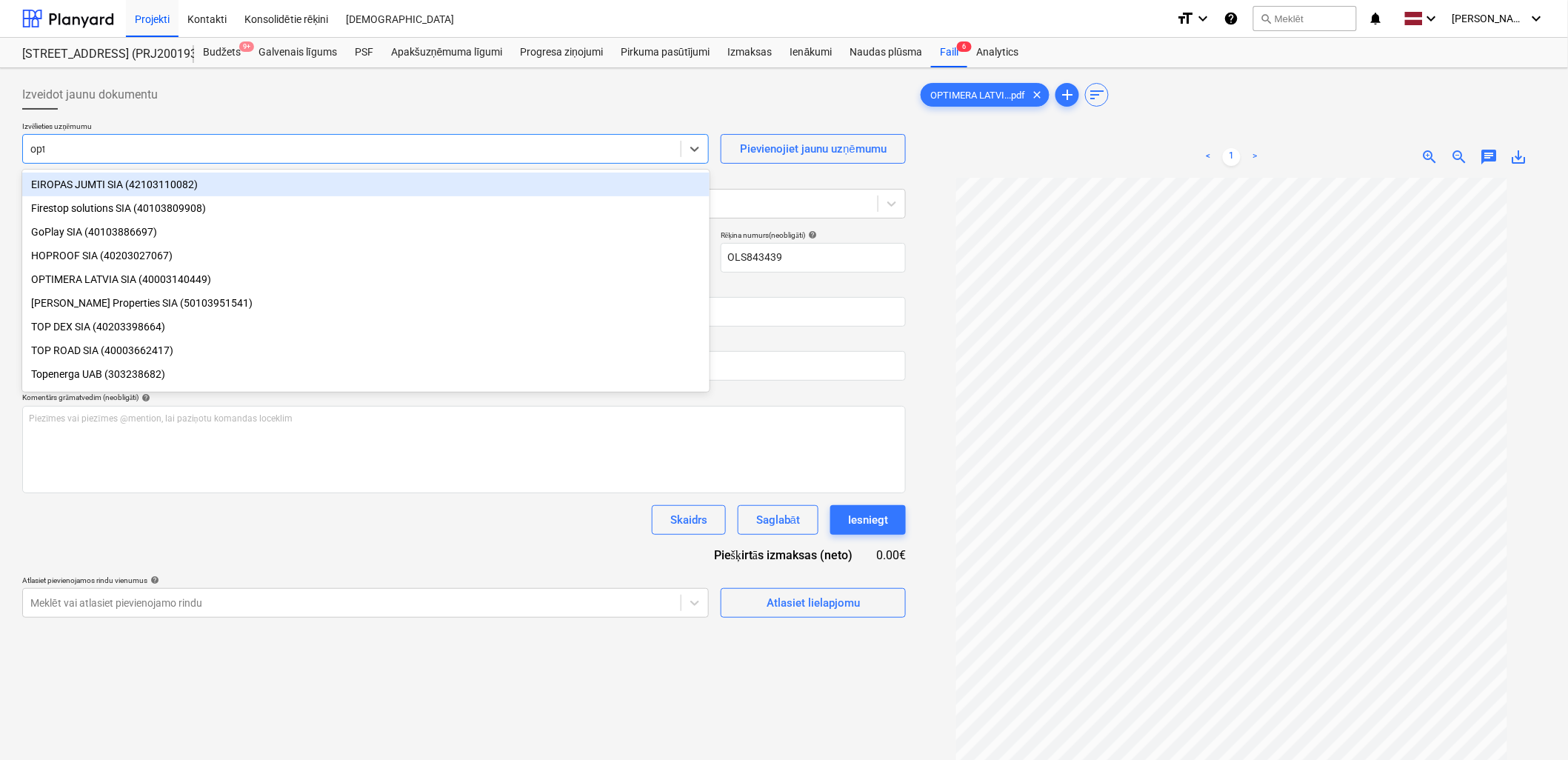
type input "opti"
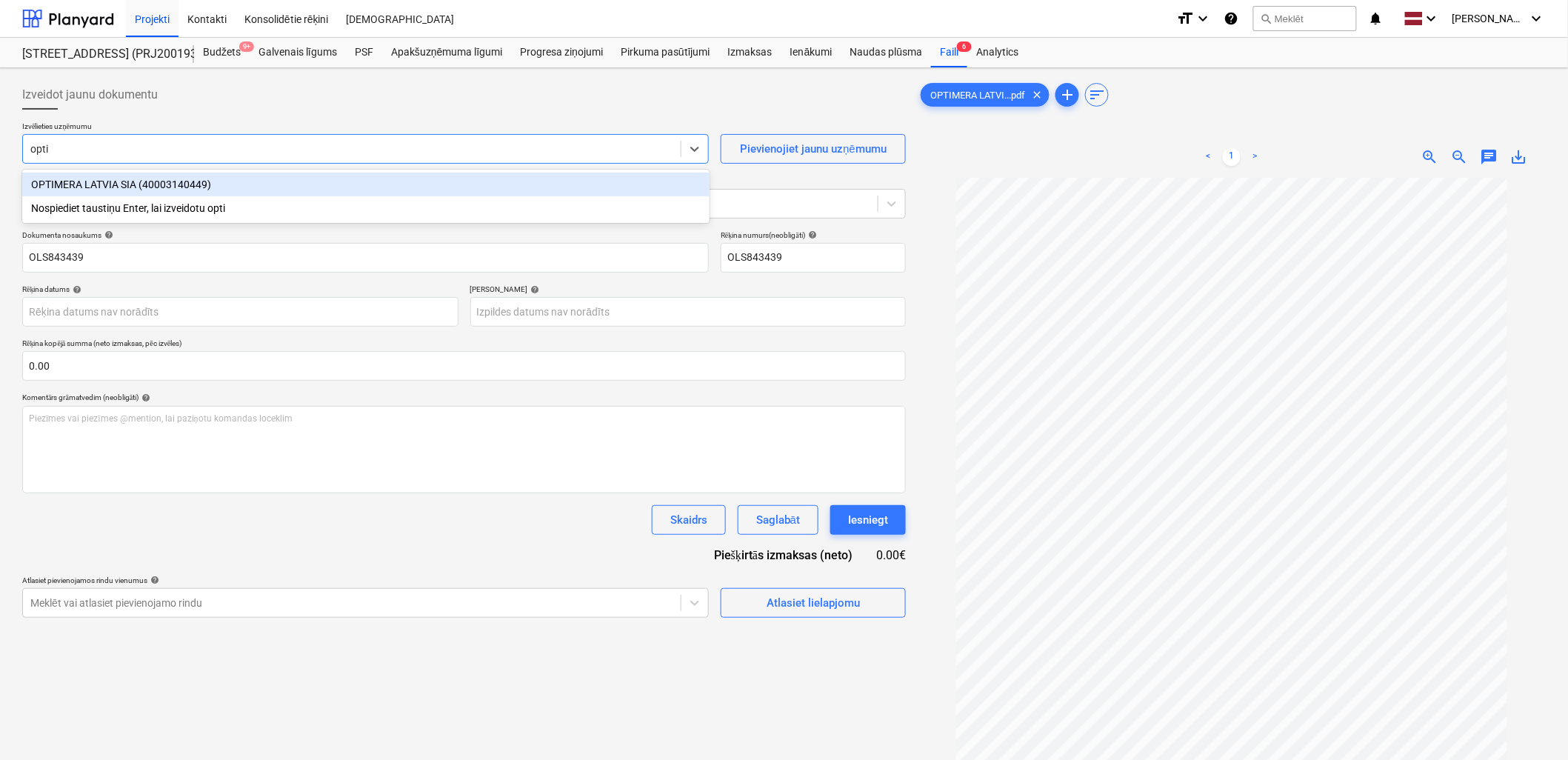
click at [283, 179] on div "OPTIMERA LATVIA SIA (40003140449)" at bounding box center [366, 184] width 688 height 24
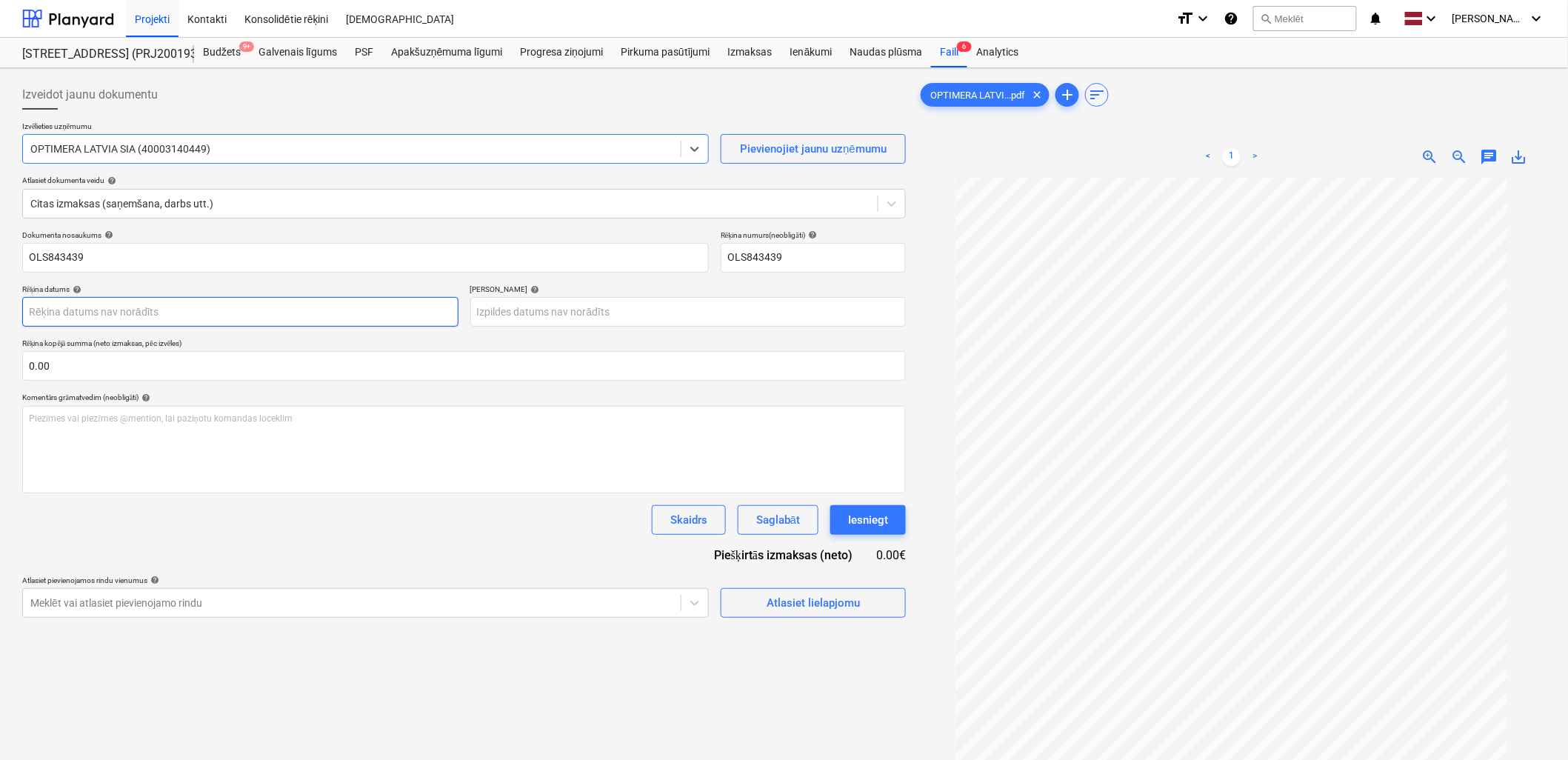
click at [180, 302] on body "Projekti Kontakti Konsolidētie rēķini Iesūtne format_size keyboard_arrow_down h…" at bounding box center [784, 380] width 1568 height 760
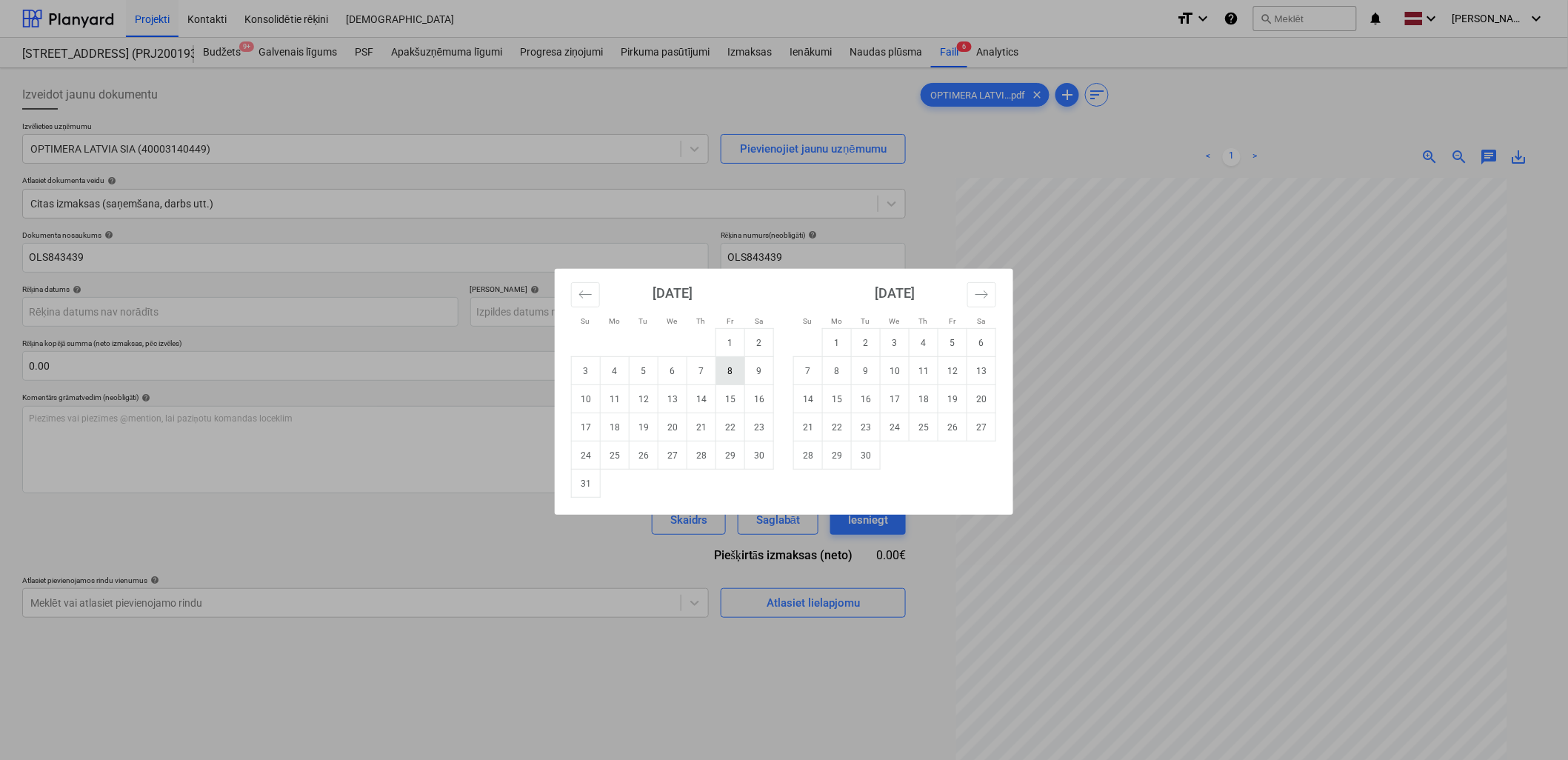
click at [732, 372] on td "8" at bounding box center [730, 371] width 29 height 28
type input "[DATE]"
click at [701, 310] on body "Projekti Kontakti Konsolidētie rēķini Iesūtne format_size keyboard_arrow_down h…" at bounding box center [784, 380] width 1568 height 760
click at [998, 289] on div "[DATE] 1 2 3 4 5 6 7 8 9 10 11 12 13 14 15 16 17 18 19 20 21 22 23 24 25 26 27 …" at bounding box center [894, 369] width 222 height 201
click at [997, 289] on div "[DATE] 1 2 3 4 5 6 7 8 9 10 11 12 13 14 15 16 17 18 19 20 21 22 23 24 25 26 27 …" at bounding box center [894, 369] width 222 height 201
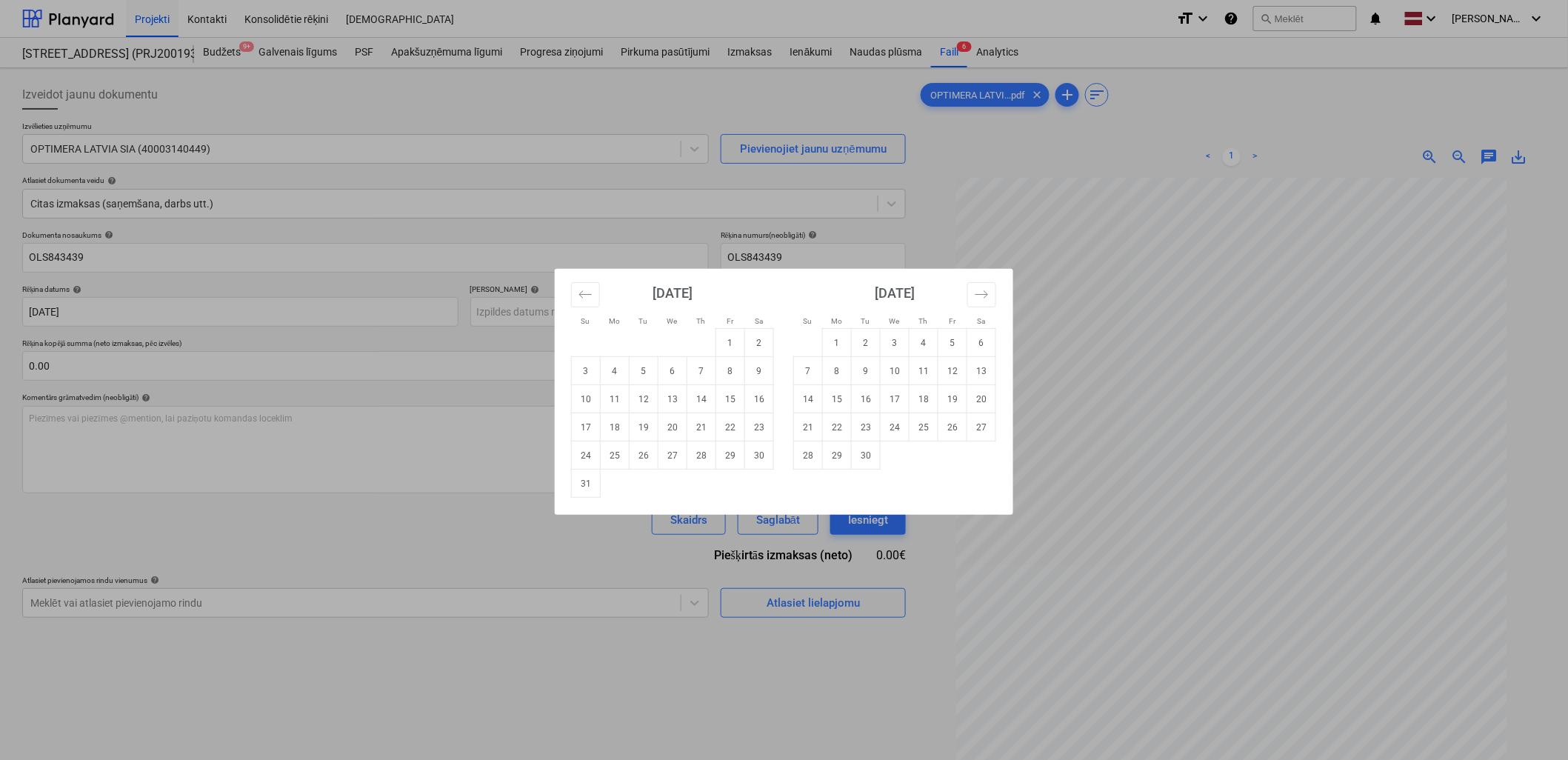
click at [996, 289] on div "[DATE] 1 2 3 4 5 6 7 8 9 10 11 12 13 14 15 16 17 18 19 20 21 22 23 24 25 26 27 …" at bounding box center [894, 369] width 222 height 201
click at [987, 293] on icon "Move forward to switch to the next month." at bounding box center [981, 294] width 12 height 7
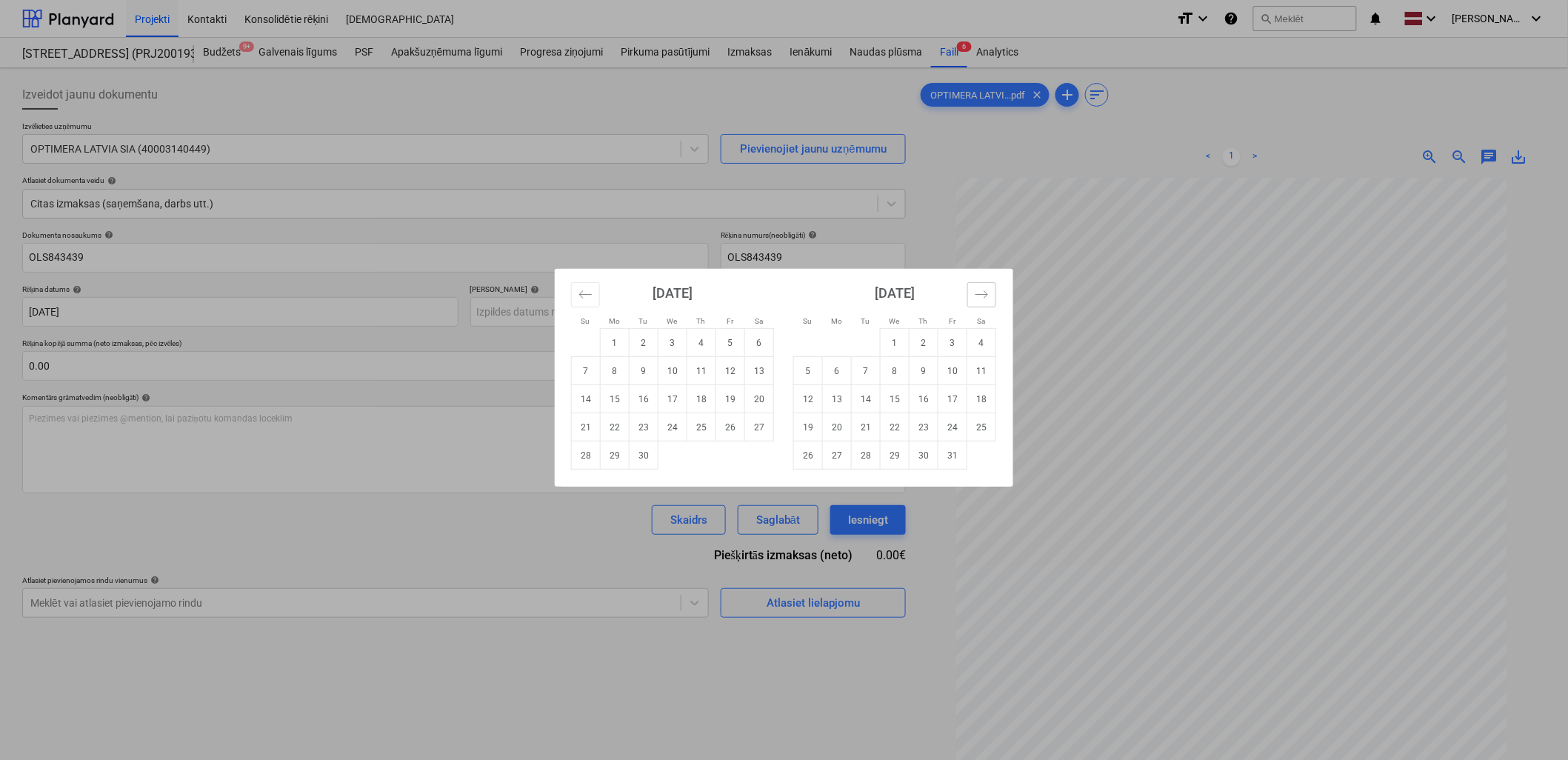
click at [987, 293] on icon "Move forward to switch to the next month." at bounding box center [981, 294] width 12 height 7
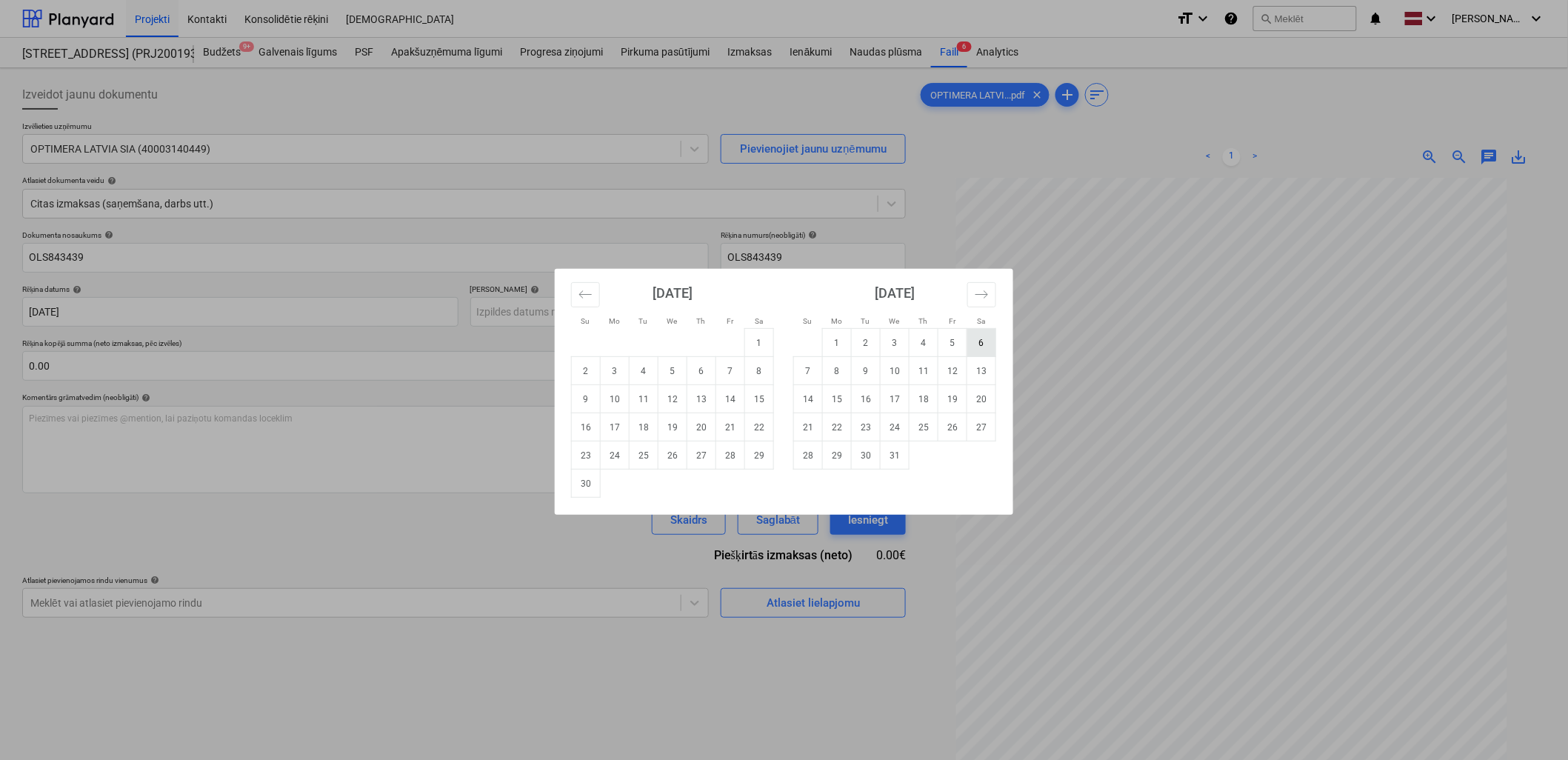
click at [987, 344] on td "6" at bounding box center [981, 343] width 29 height 28
type input "[DATE]"
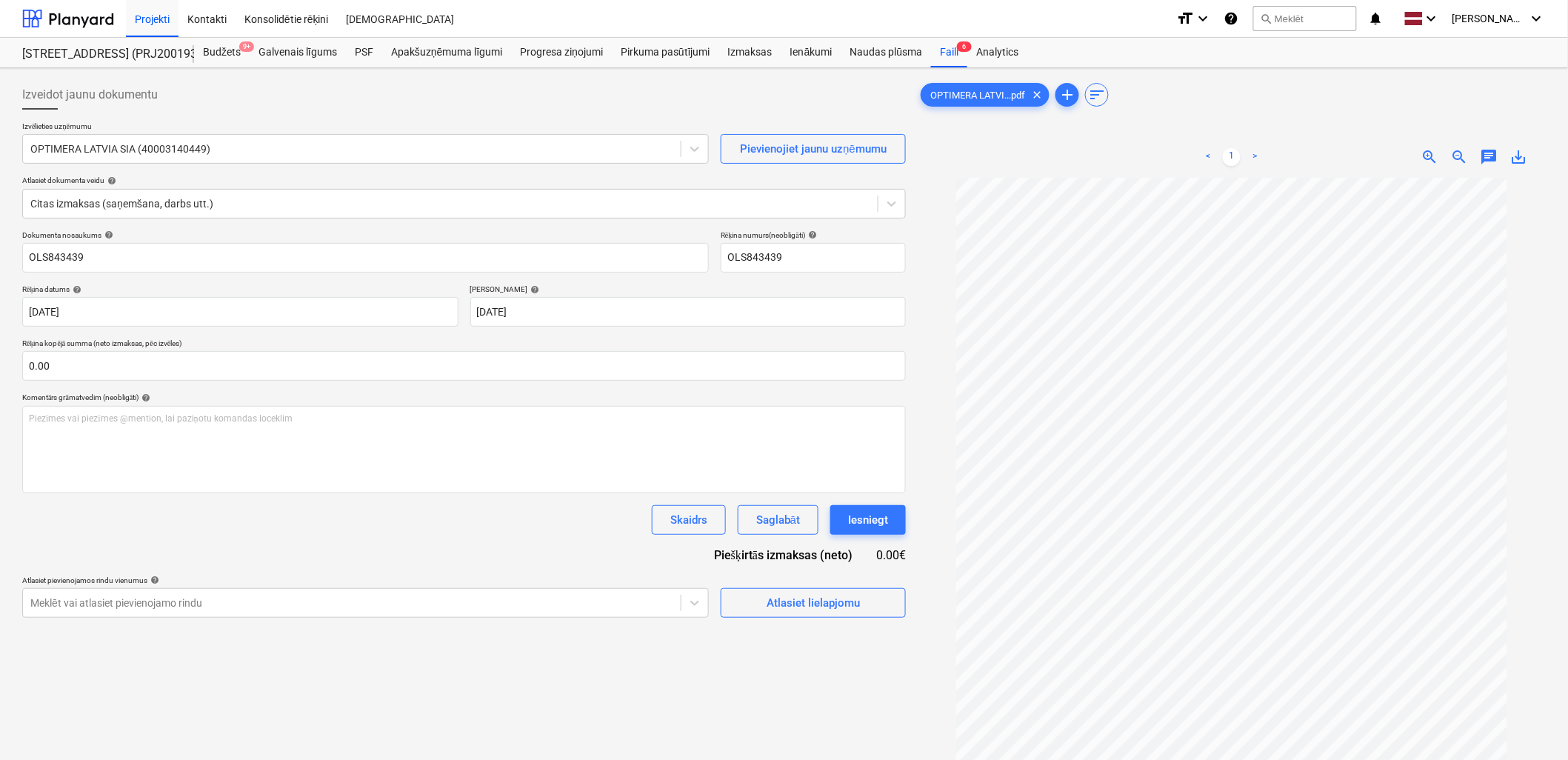
click at [536, 547] on div "Dokumenta nosaukums help OLS843439 Rēķina numurs (neobligāti) help OLS843439 Rē…" at bounding box center [463, 424] width 884 height 387
click at [876, 617] on button "Atlasiet lielapjomu" at bounding box center [813, 603] width 186 height 30
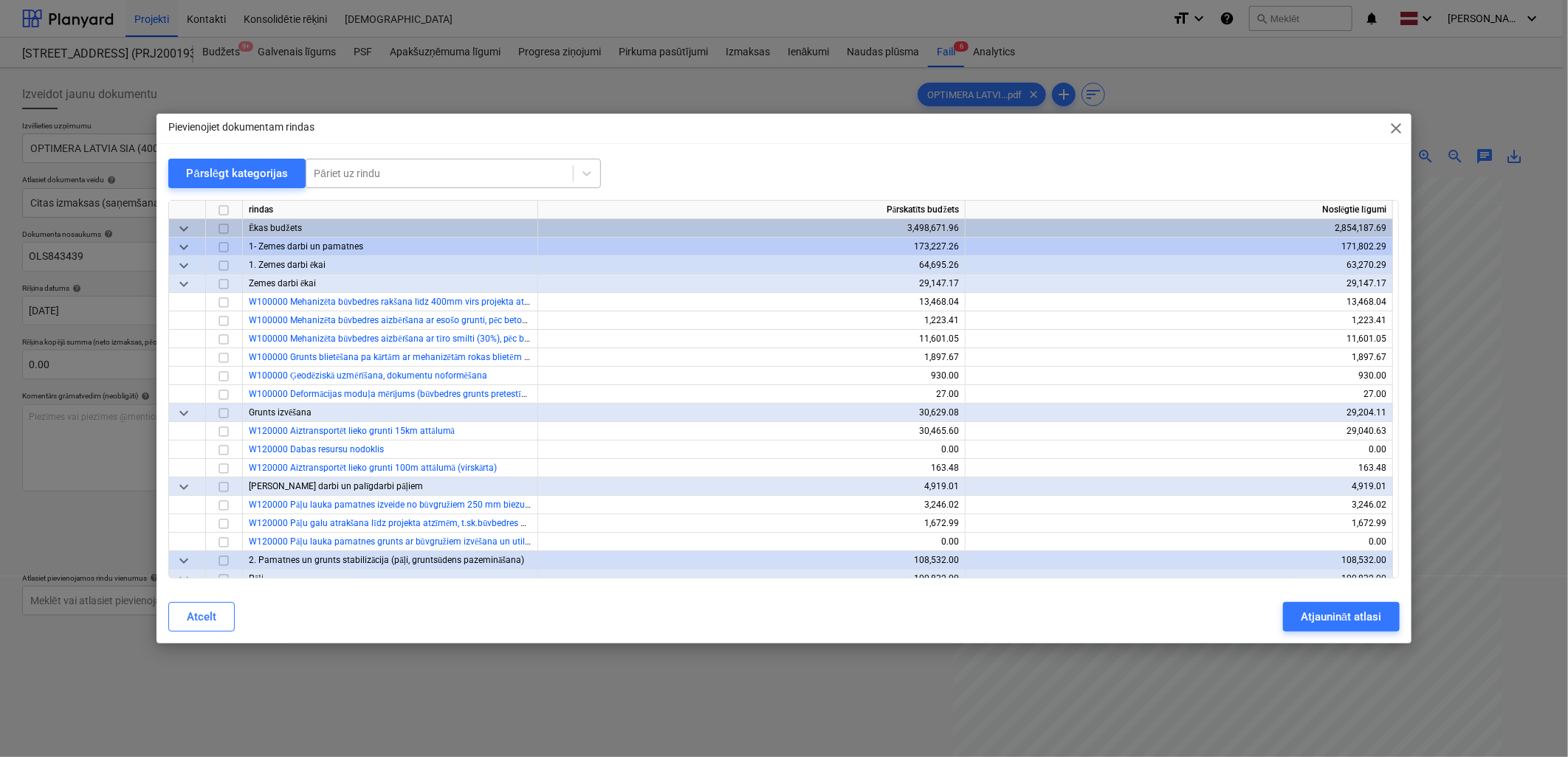
click at [491, 165] on div "Pāriet uz rindu" at bounding box center [439, 173] width 266 height 21
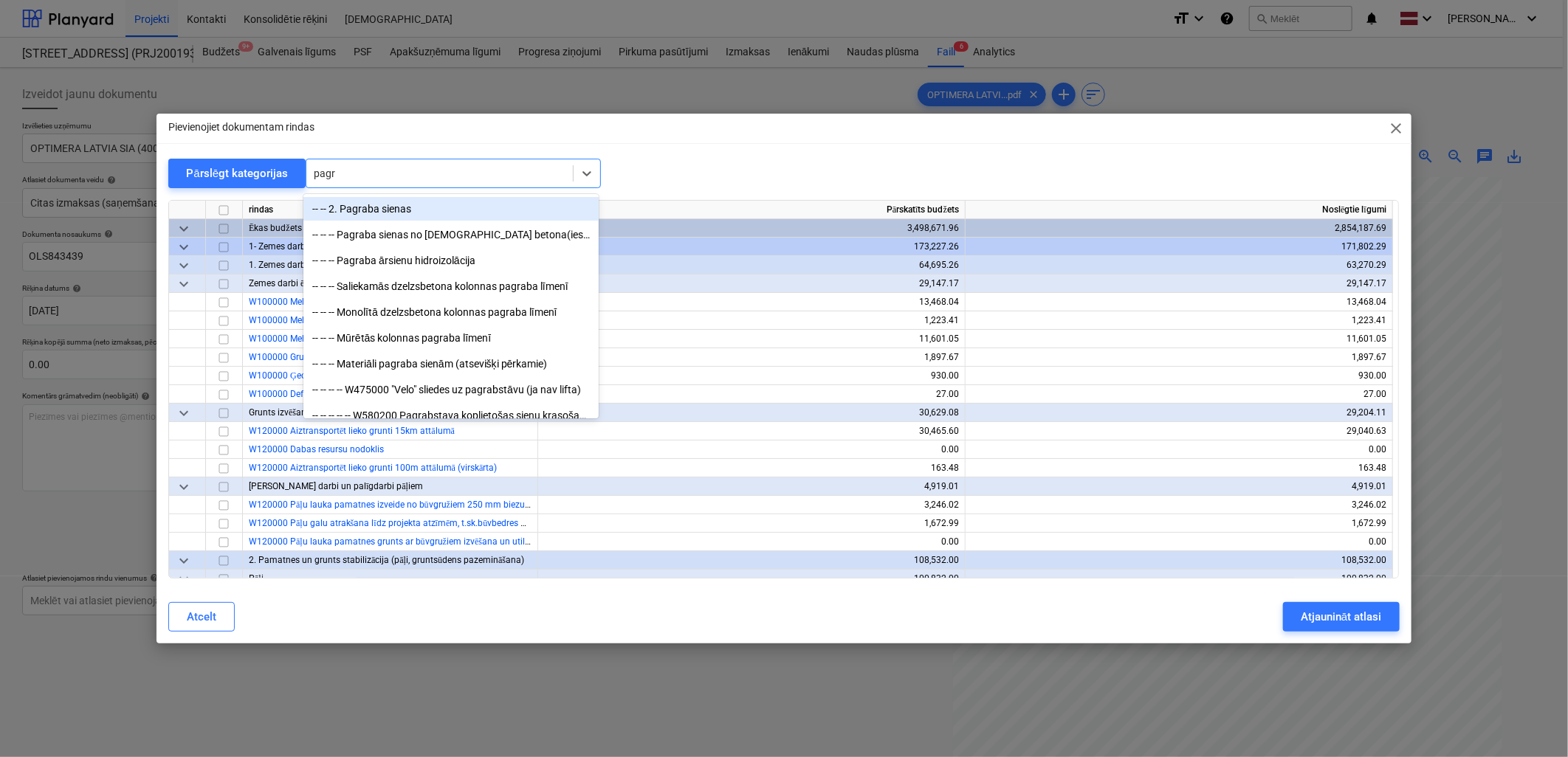
type input "pagra"
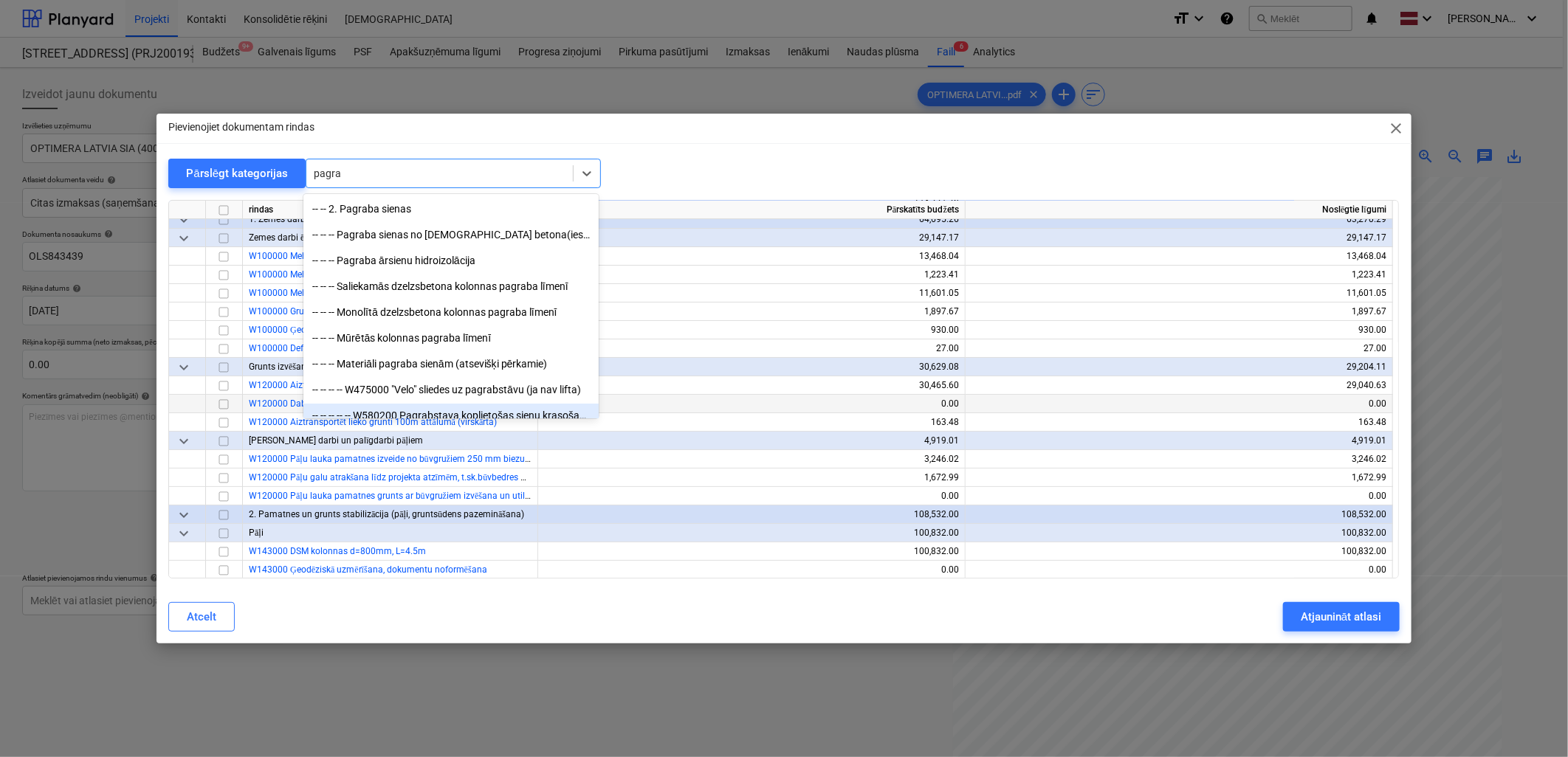
scroll to position [81, 0]
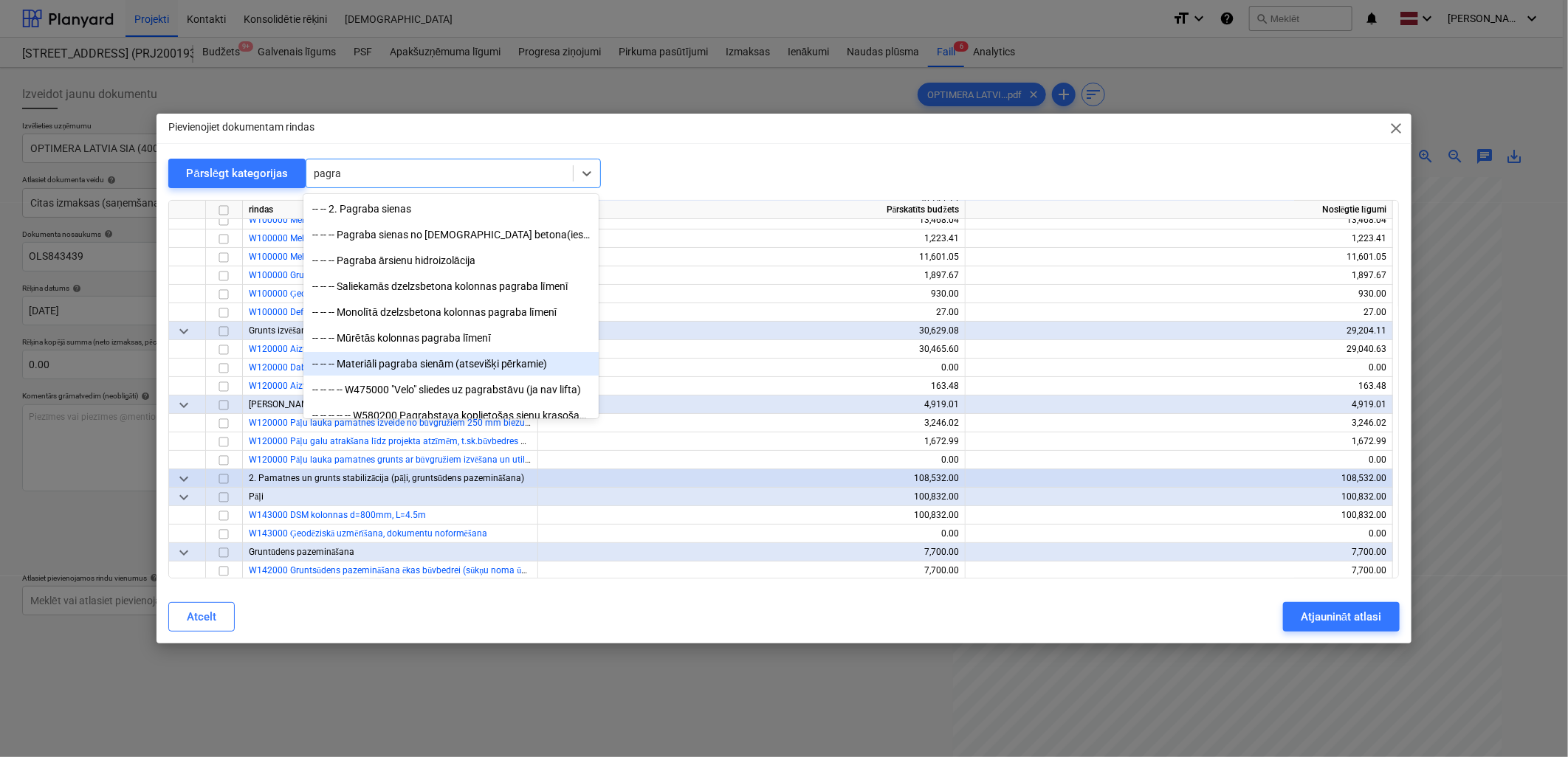
click at [510, 362] on div "-- -- -- Materiāli pagraba sienām (atsevišķi pērkamie)" at bounding box center [451, 364] width 295 height 24
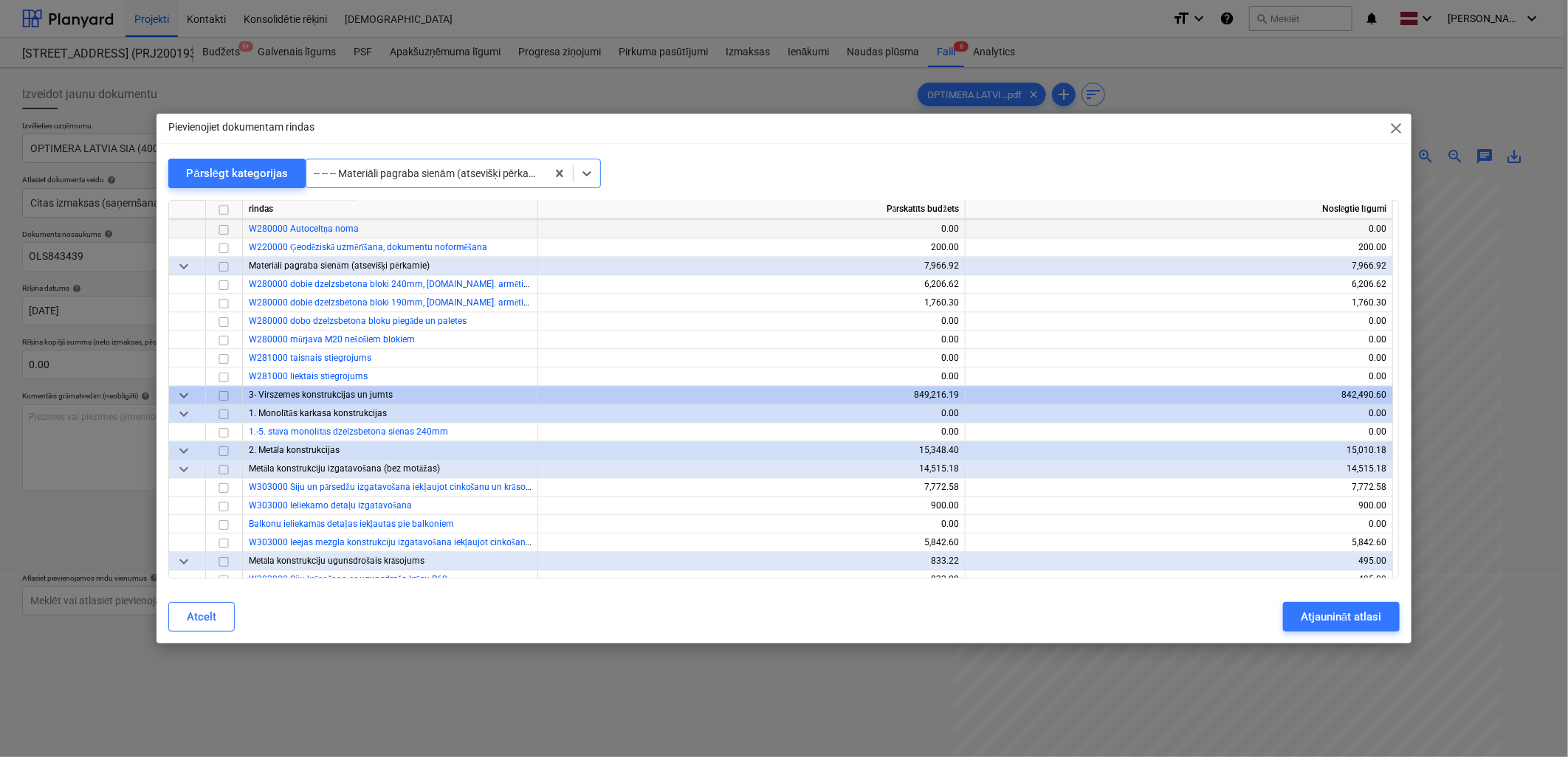
scroll to position [1863, 0]
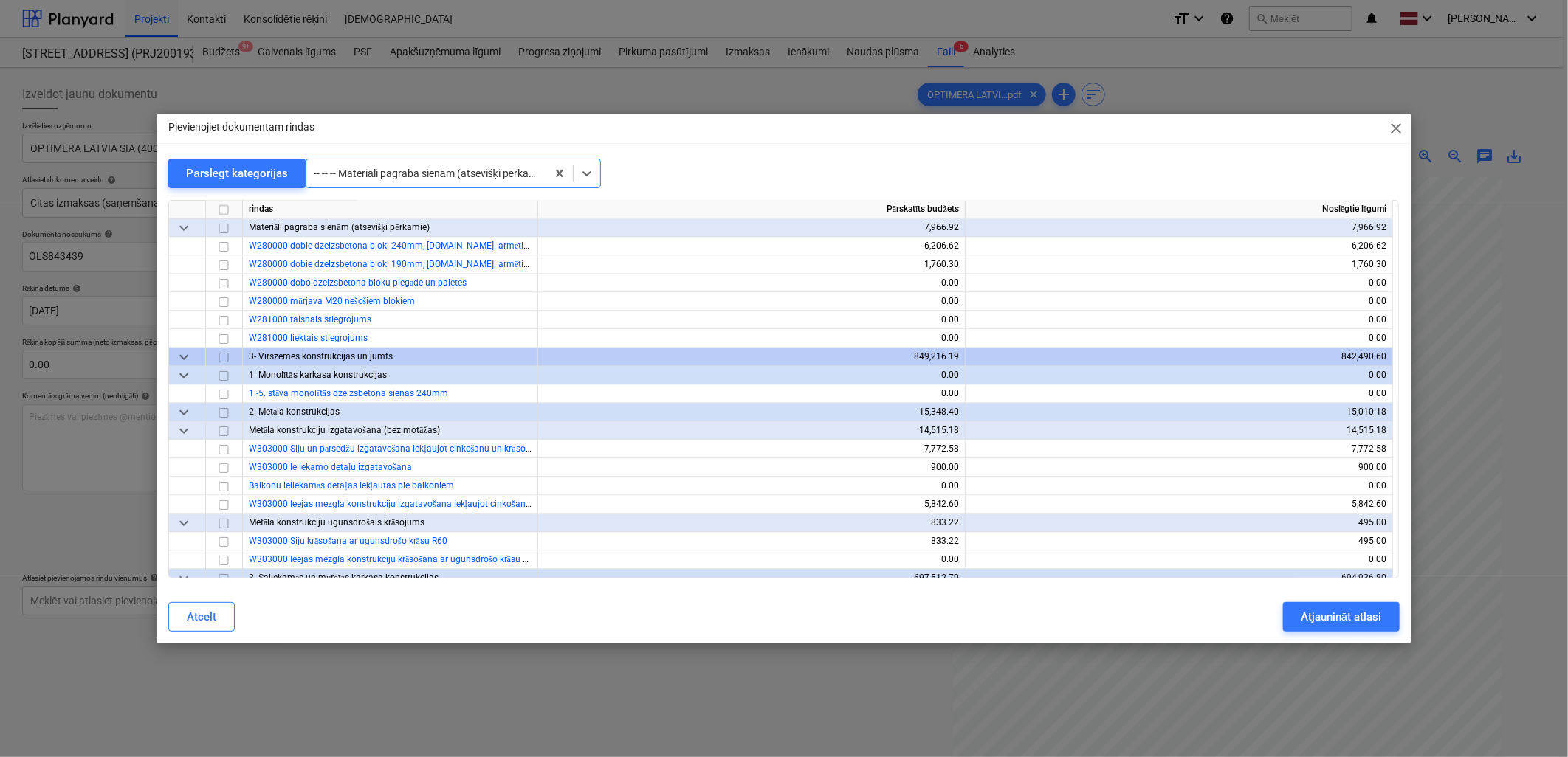
click at [433, 166] on div at bounding box center [426, 173] width 225 height 15
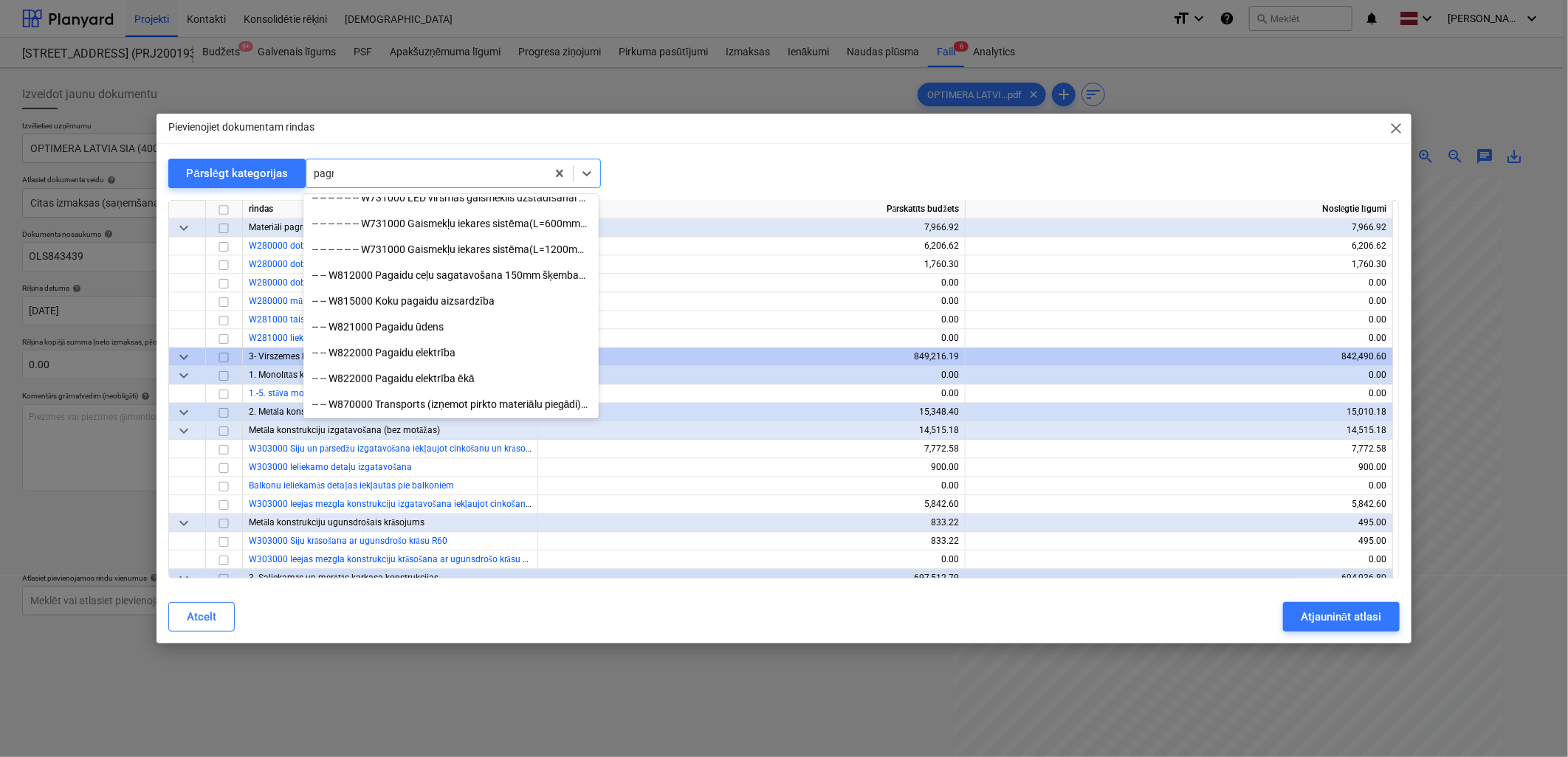
scroll to position [399, 0]
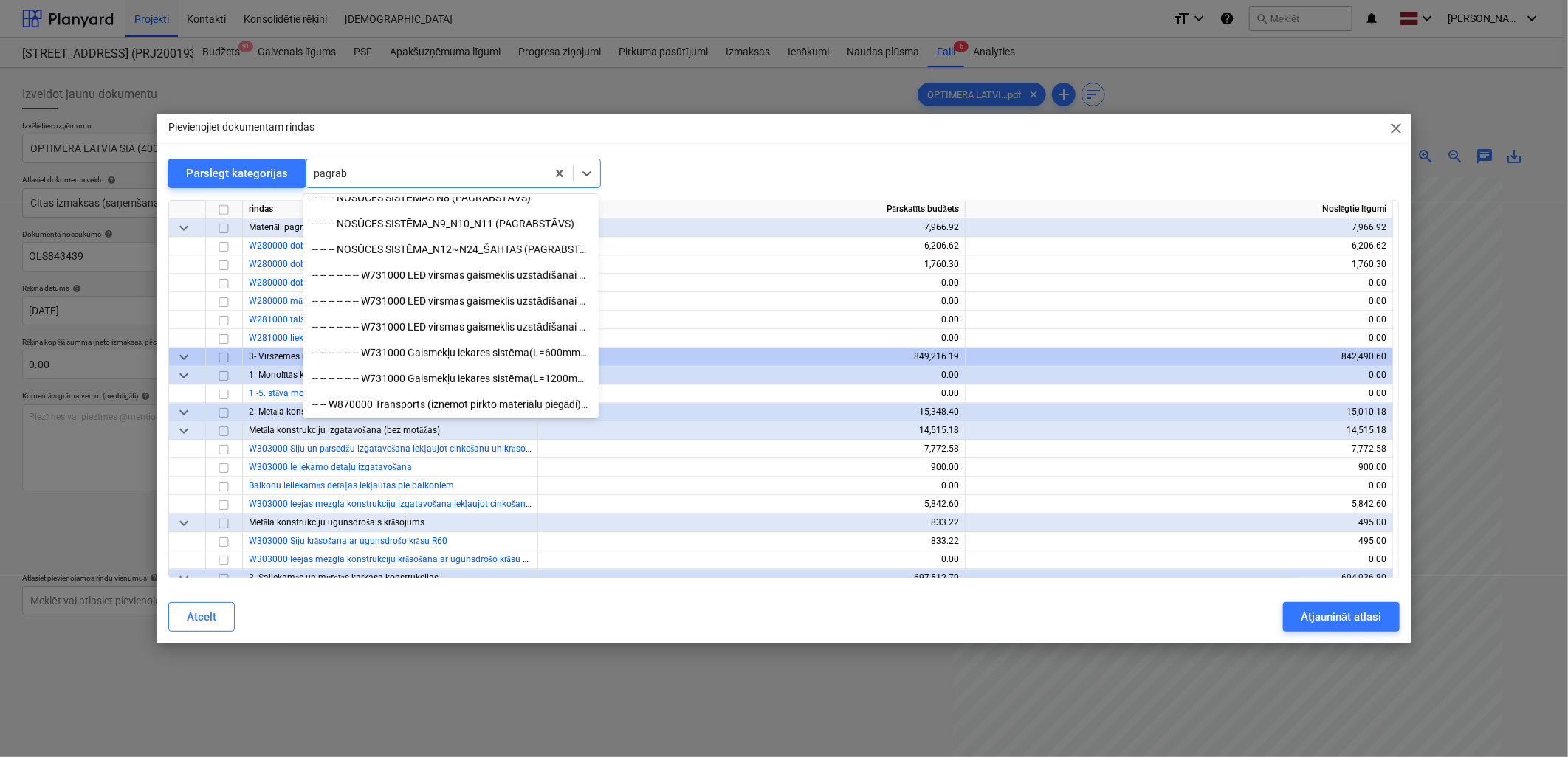
type input "pagrabs"
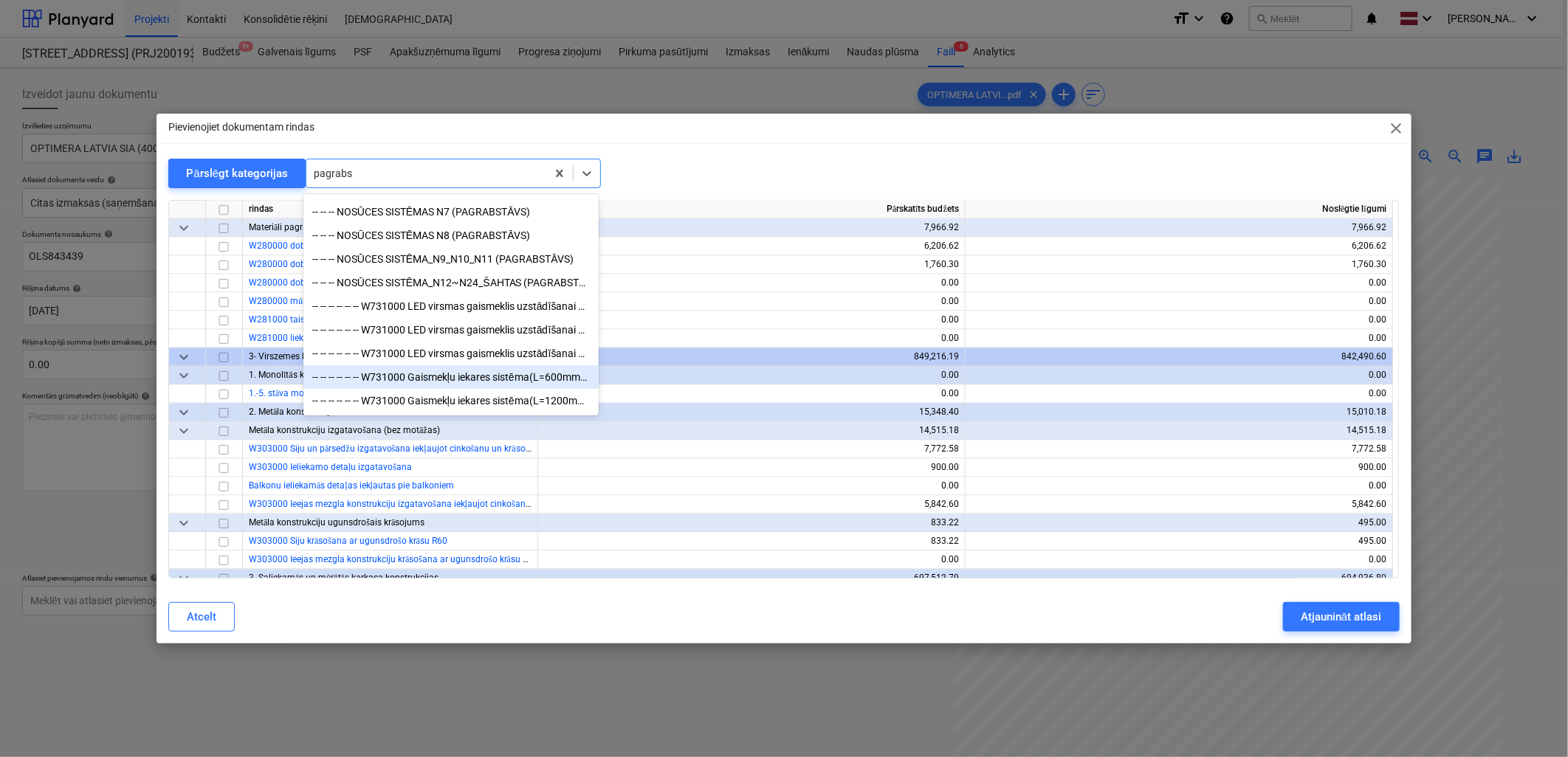
scroll to position [0, 0]
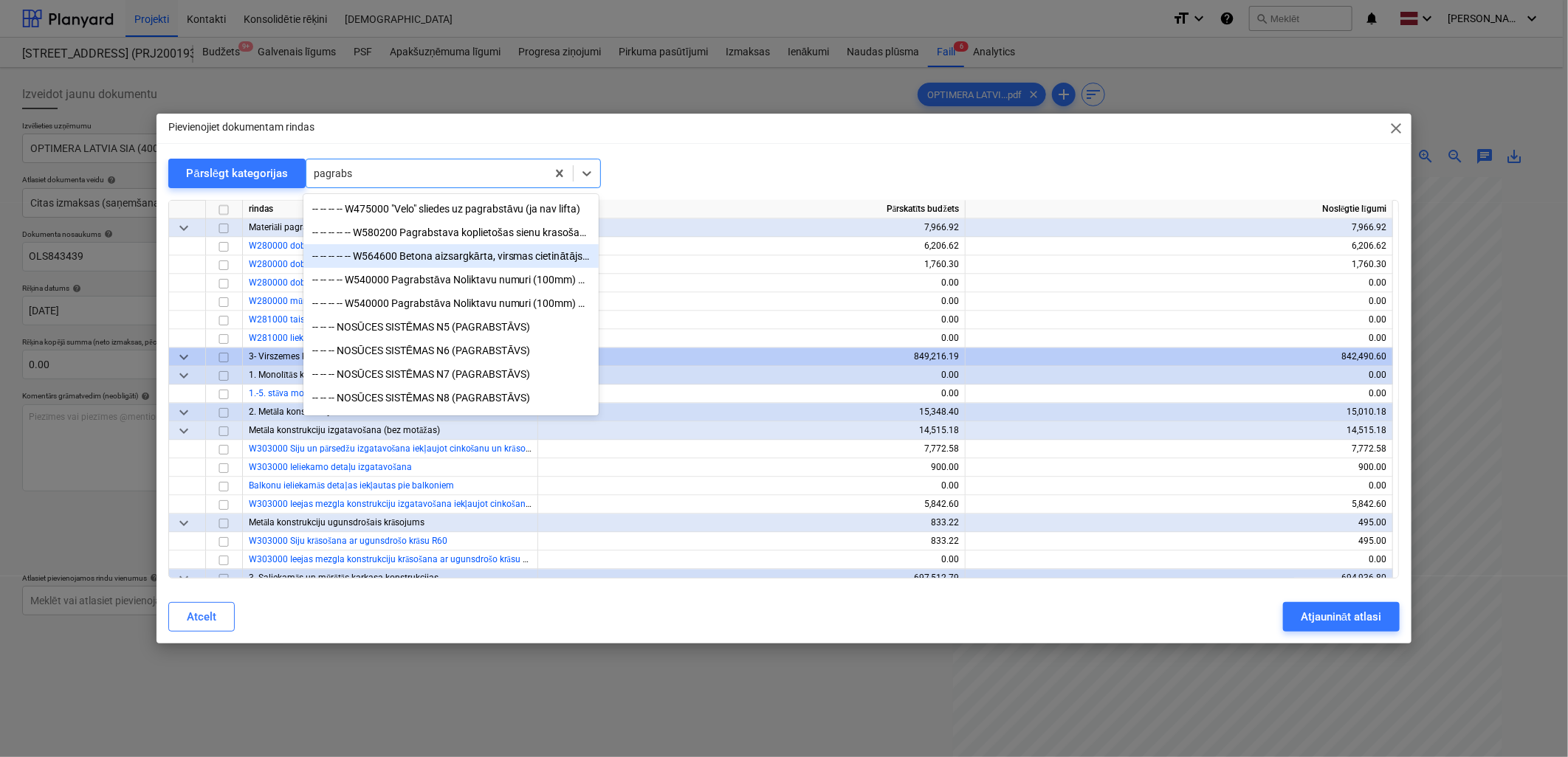
click at [504, 260] on div "-- -- -- -- -- W564600 Betona aizsargkārta, virsmas cietinātājs noliktavās, pag…" at bounding box center [451, 256] width 295 height 24
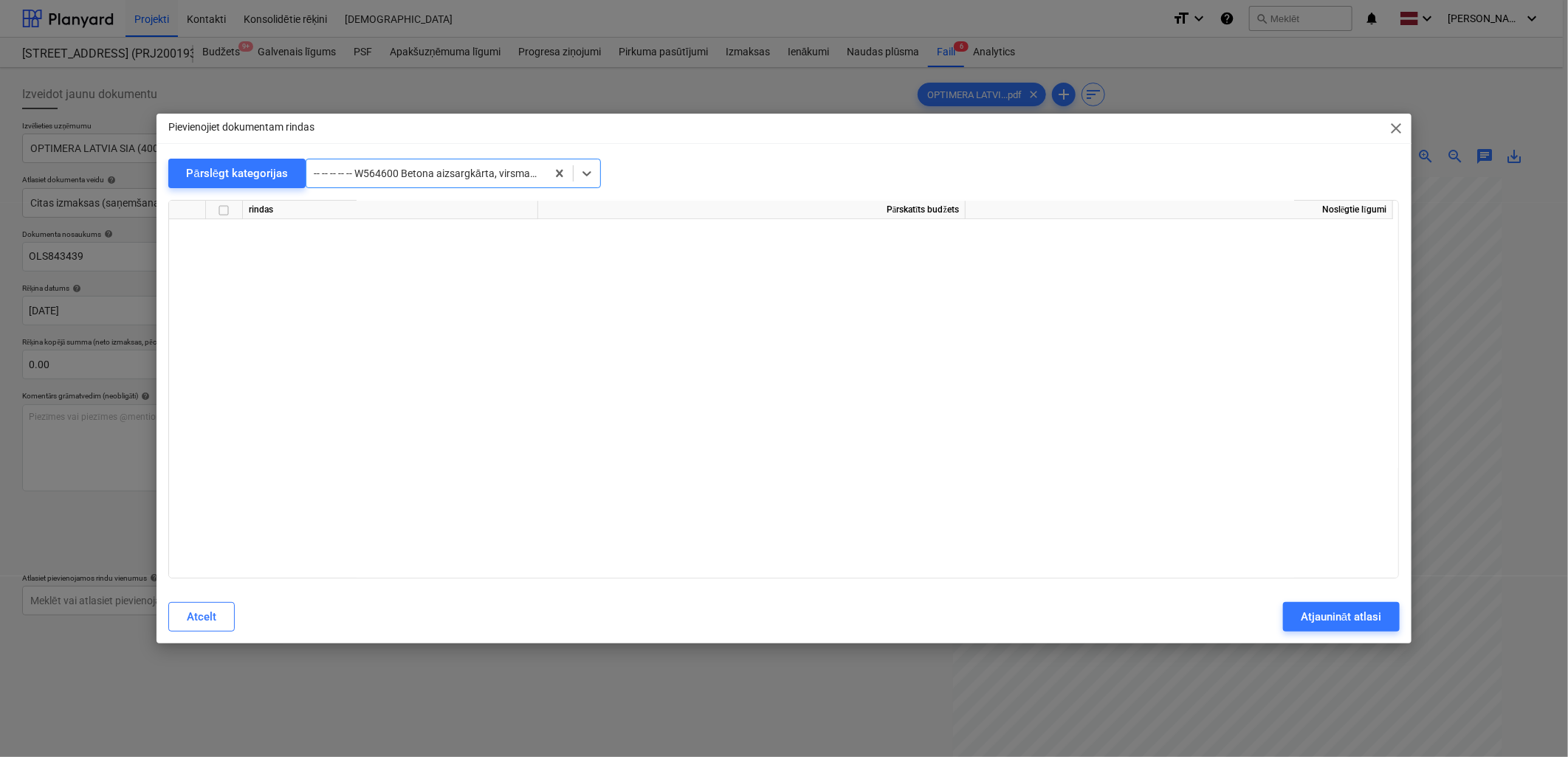
scroll to position [7877, 0]
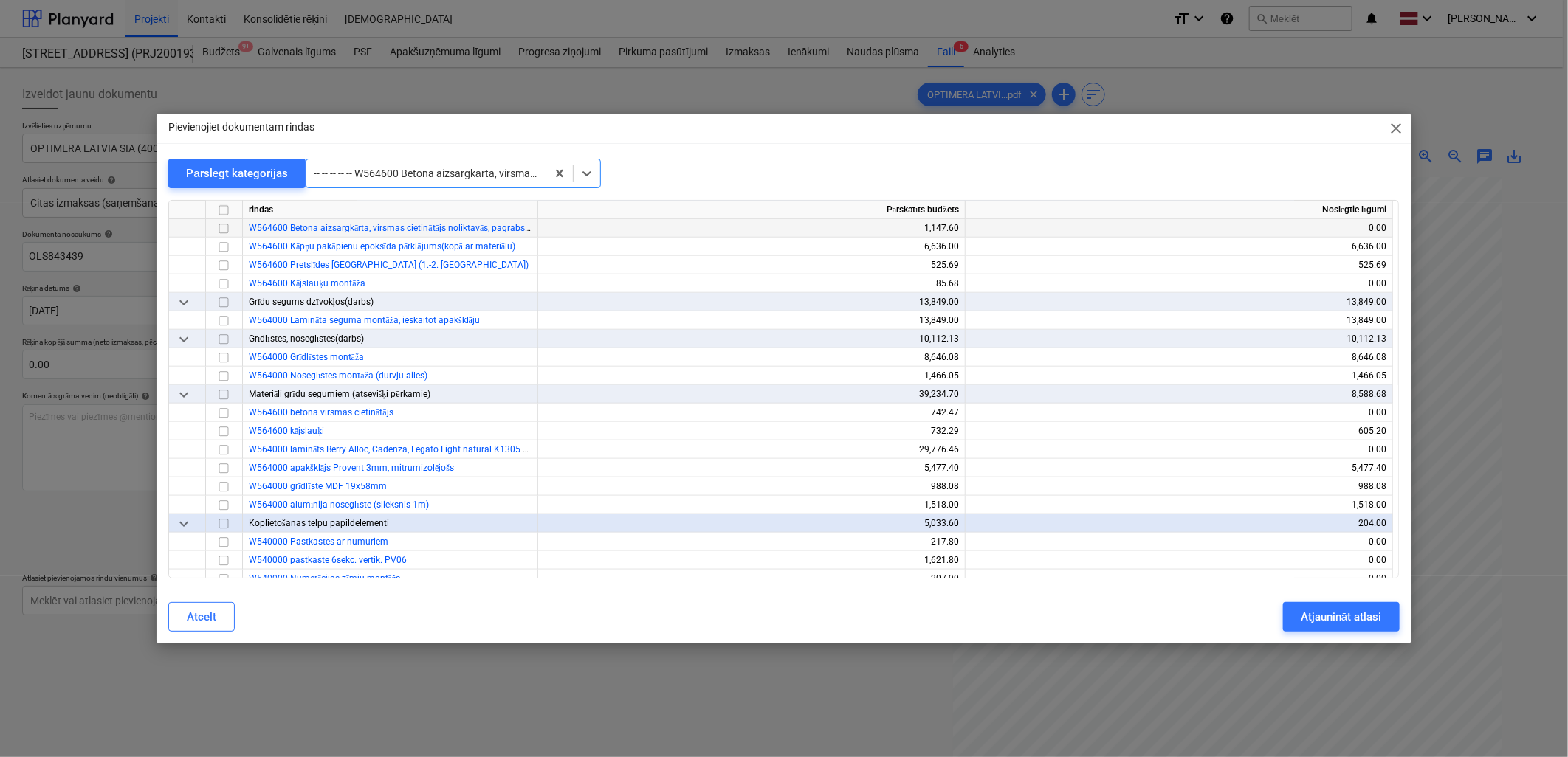
click at [219, 230] on input "checkbox" at bounding box center [223, 229] width 18 height 18
click at [1299, 610] on button "Atjaunināt atlasi" at bounding box center [1341, 617] width 116 height 30
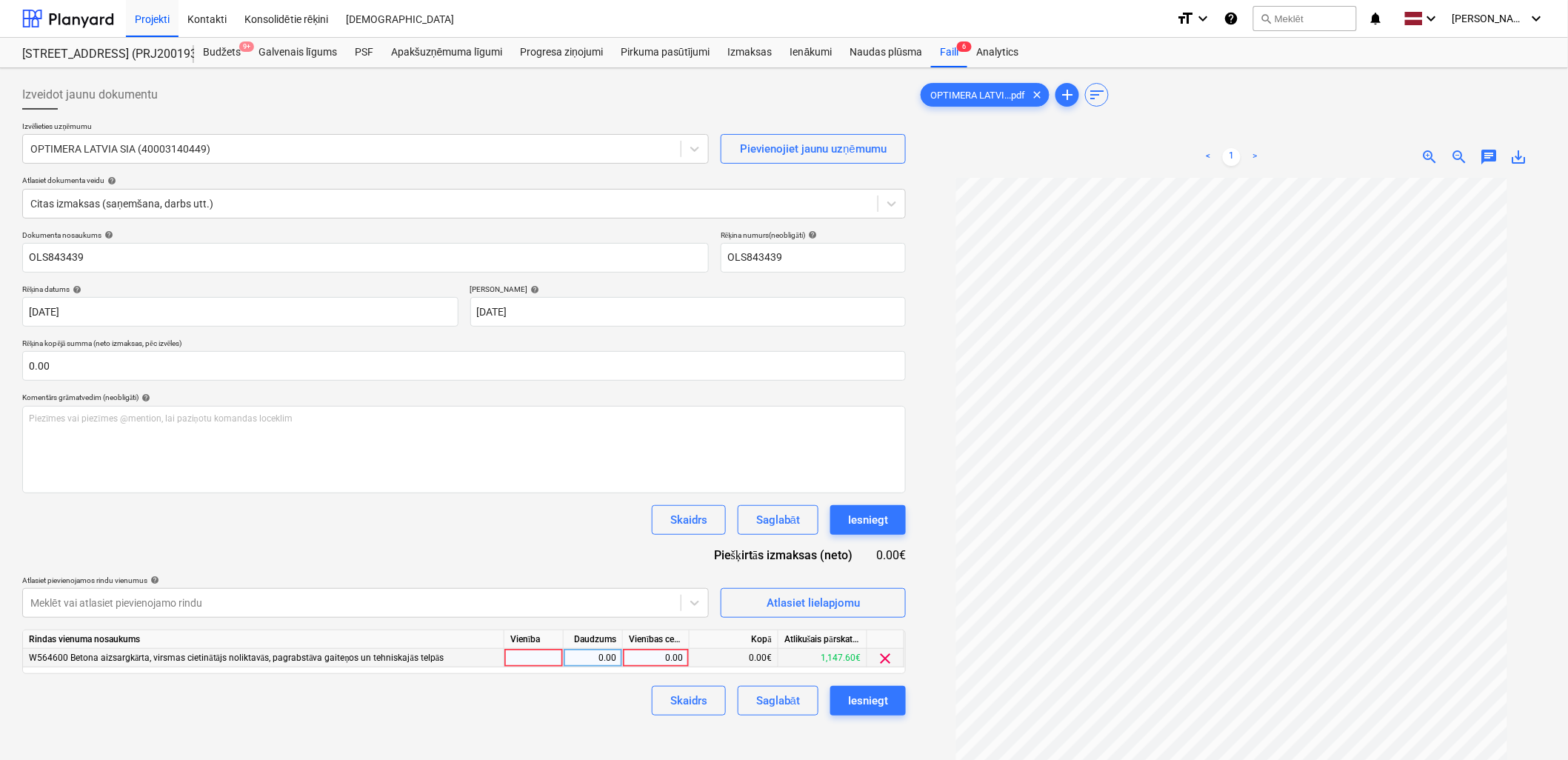
click at [661, 664] on div "0.00" at bounding box center [655, 658] width 54 height 18
type input "60.45"
click at [543, 697] on div "Skaidrs Saglabāt Iesniegt" at bounding box center [463, 701] width 884 height 30
click at [760, 699] on div "Saglabāt" at bounding box center [778, 701] width 44 height 19
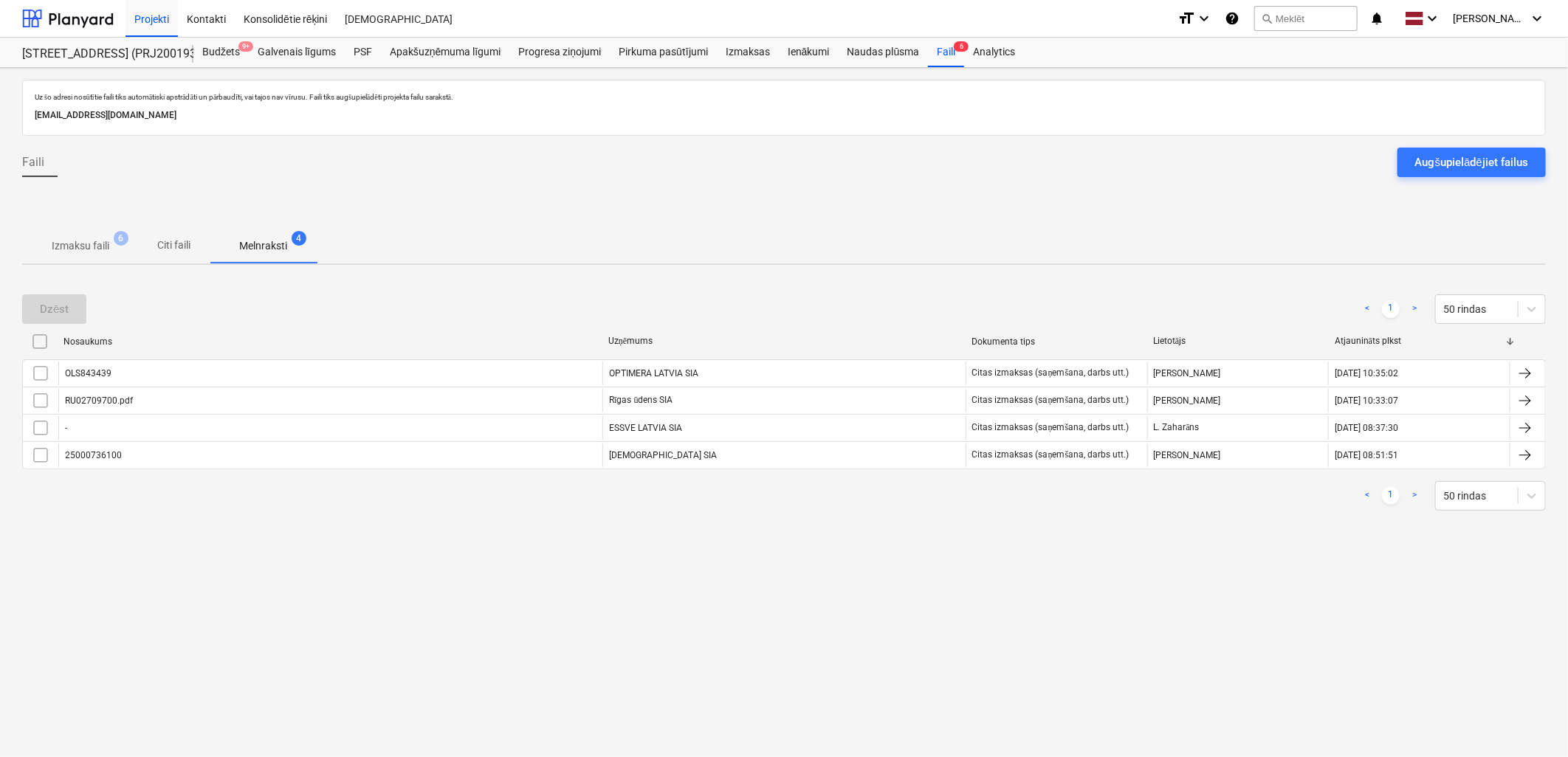
click at [56, 242] on p "Izmaksu faili" at bounding box center [81, 246] width 58 height 16
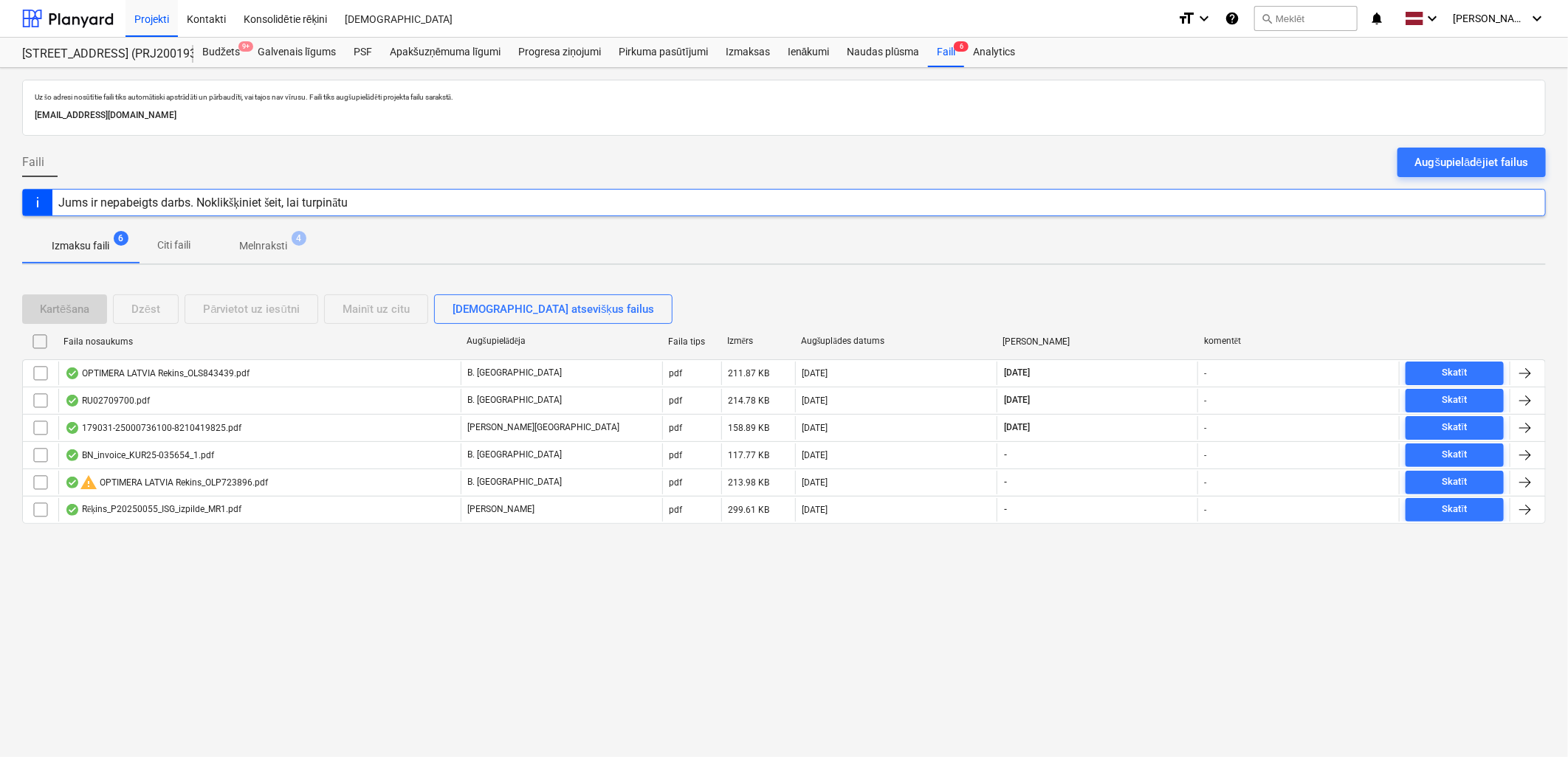
click at [313, 601] on div "Uz šo adresi nosūtītie faili tiks automātiski apstrādāti un pārbaudīti, vai taj…" at bounding box center [784, 412] width 1568 height 690
